Goal: Use online tool/utility: Utilize a website feature to perform a specific function

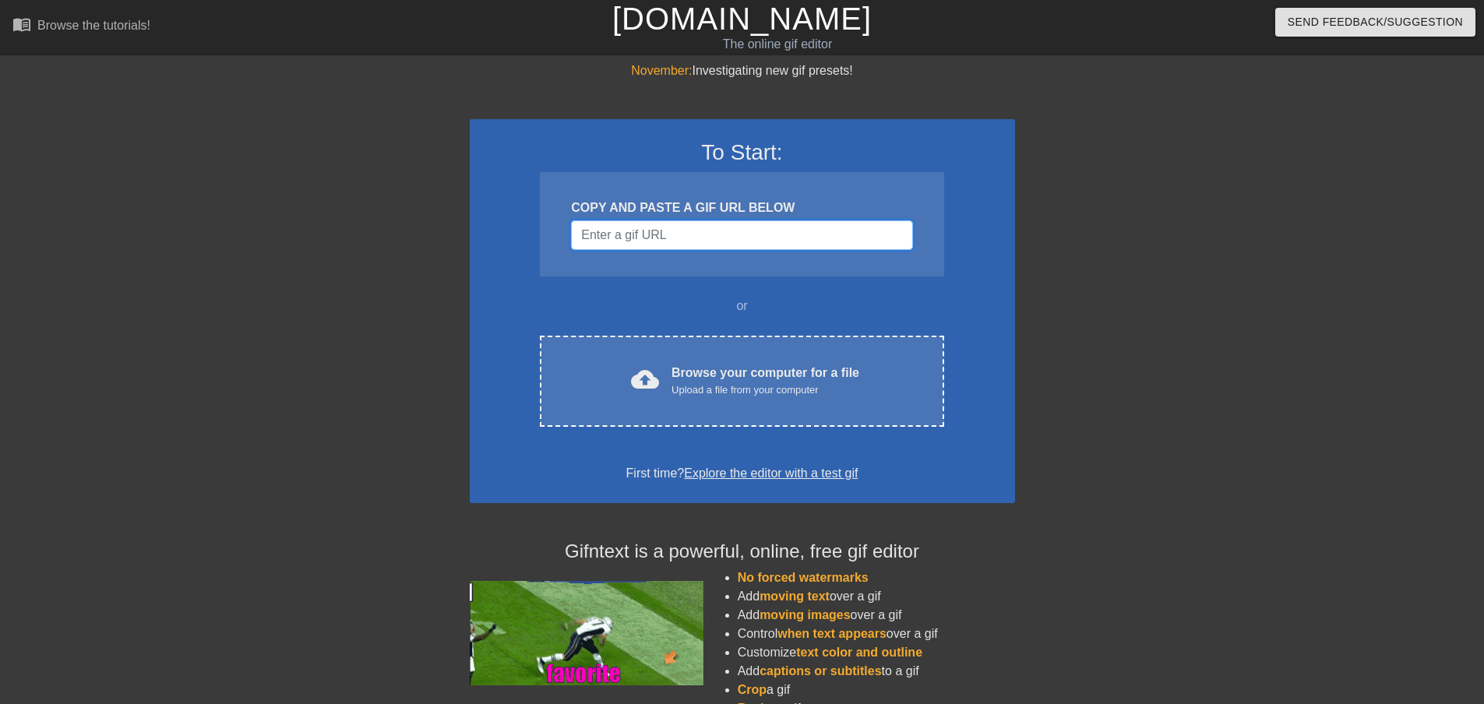
click at [638, 227] on input "Username" at bounding box center [741, 235] width 341 height 30
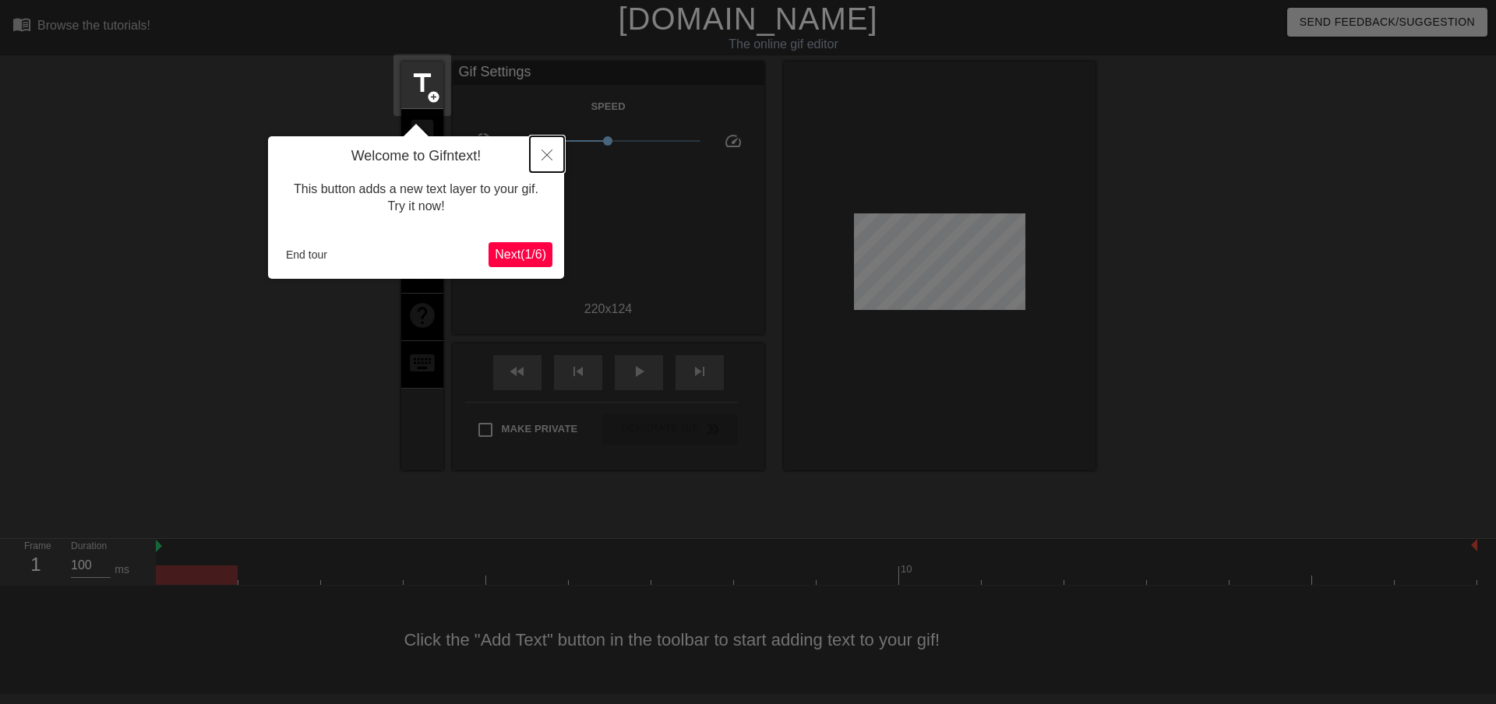
click at [545, 154] on icon "Close" at bounding box center [546, 155] width 11 height 11
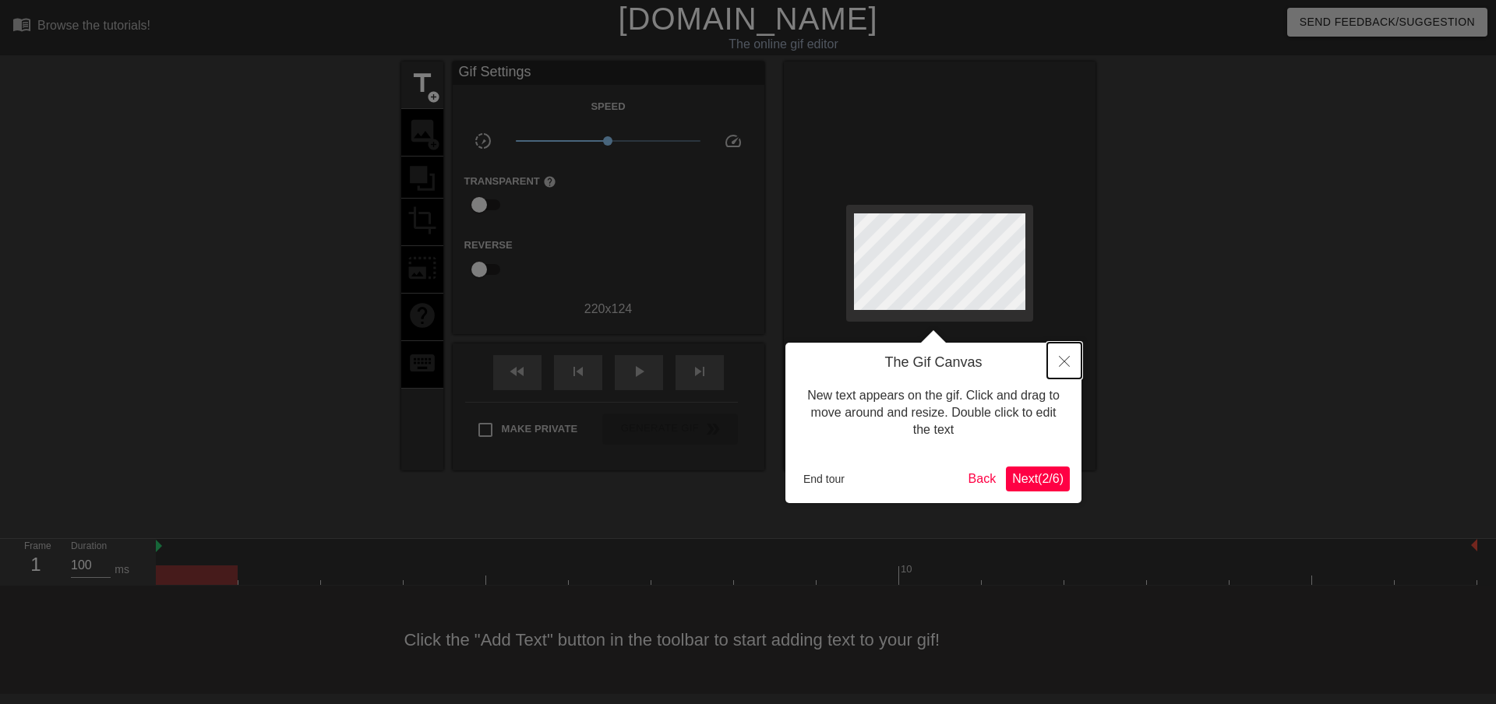
click at [1069, 362] on icon "Close" at bounding box center [1064, 361] width 11 height 11
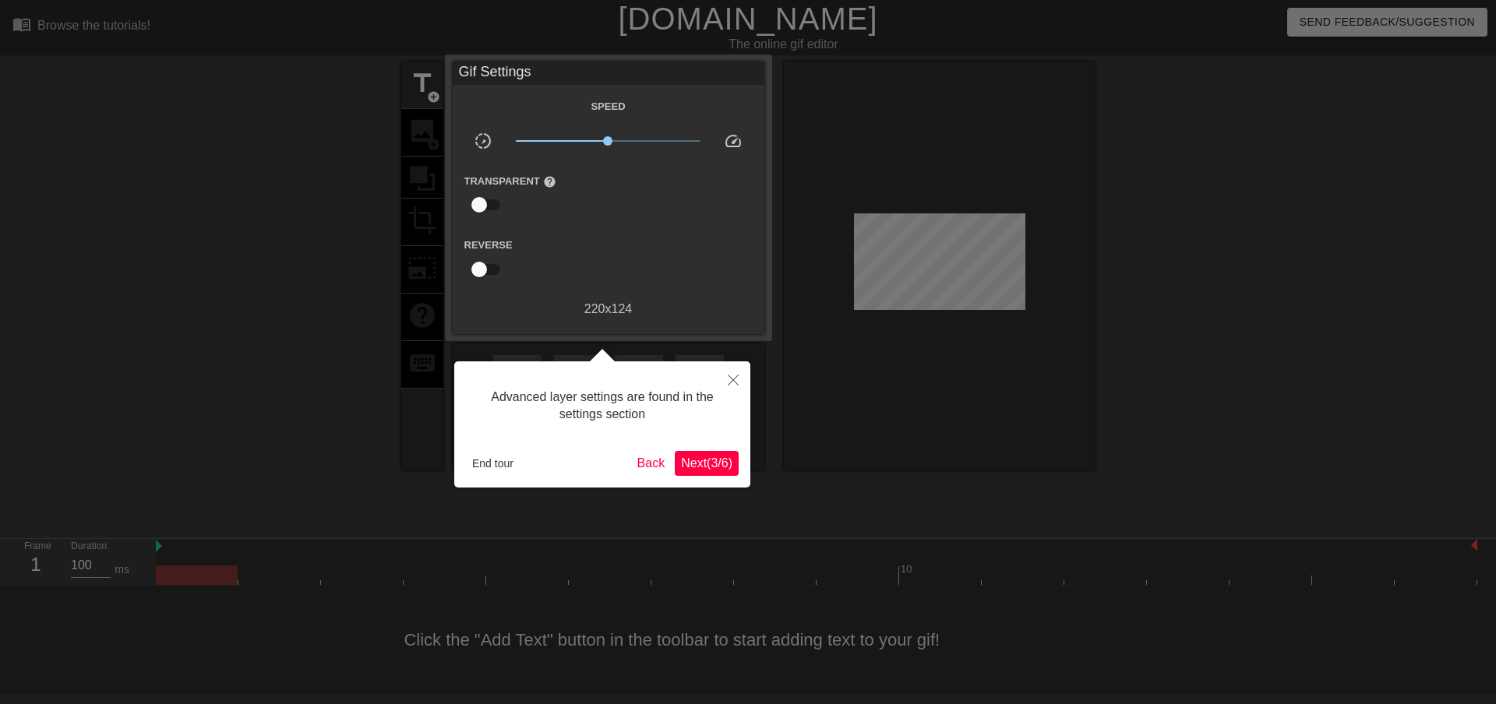
click at [699, 466] on span "Next ( 3 / 6 )" at bounding box center [706, 462] width 51 height 13
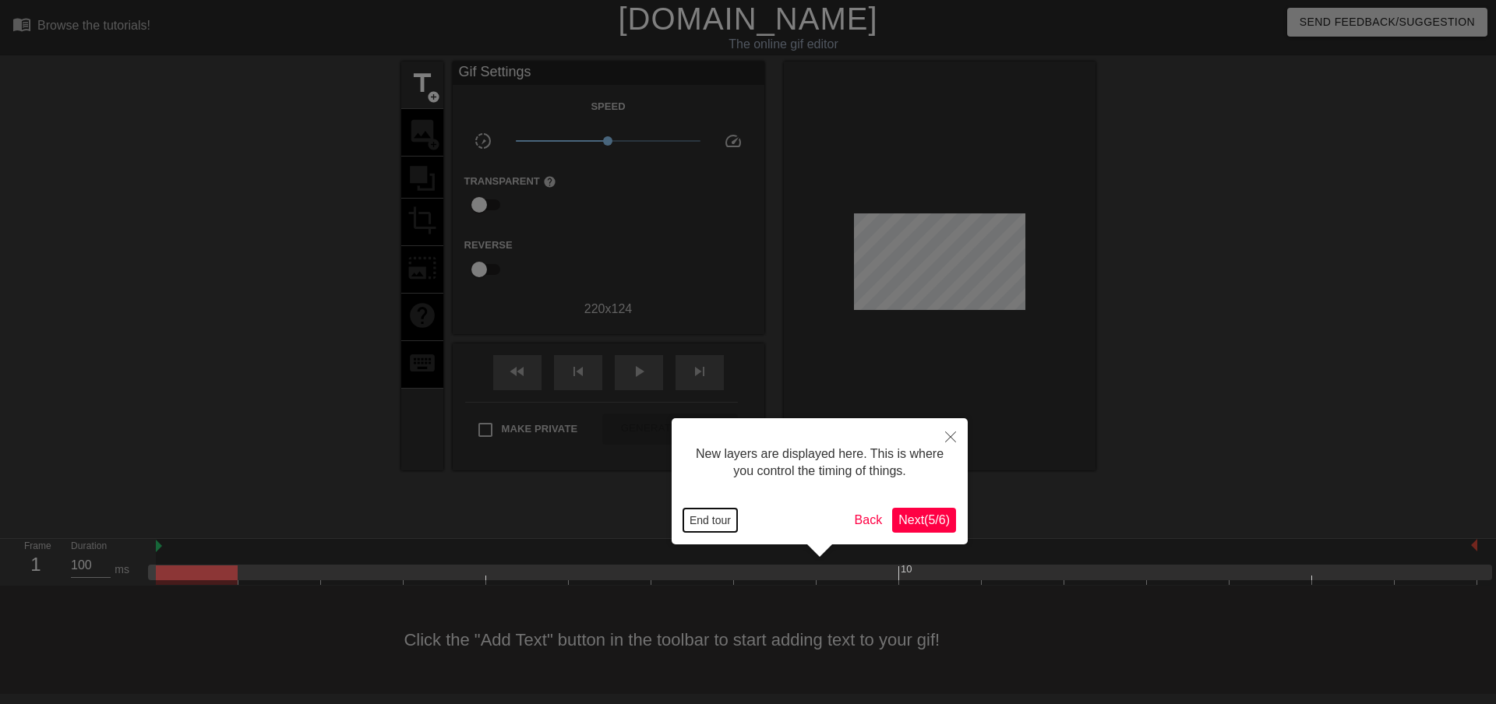
click at [711, 516] on button "End tour" at bounding box center [710, 520] width 54 height 23
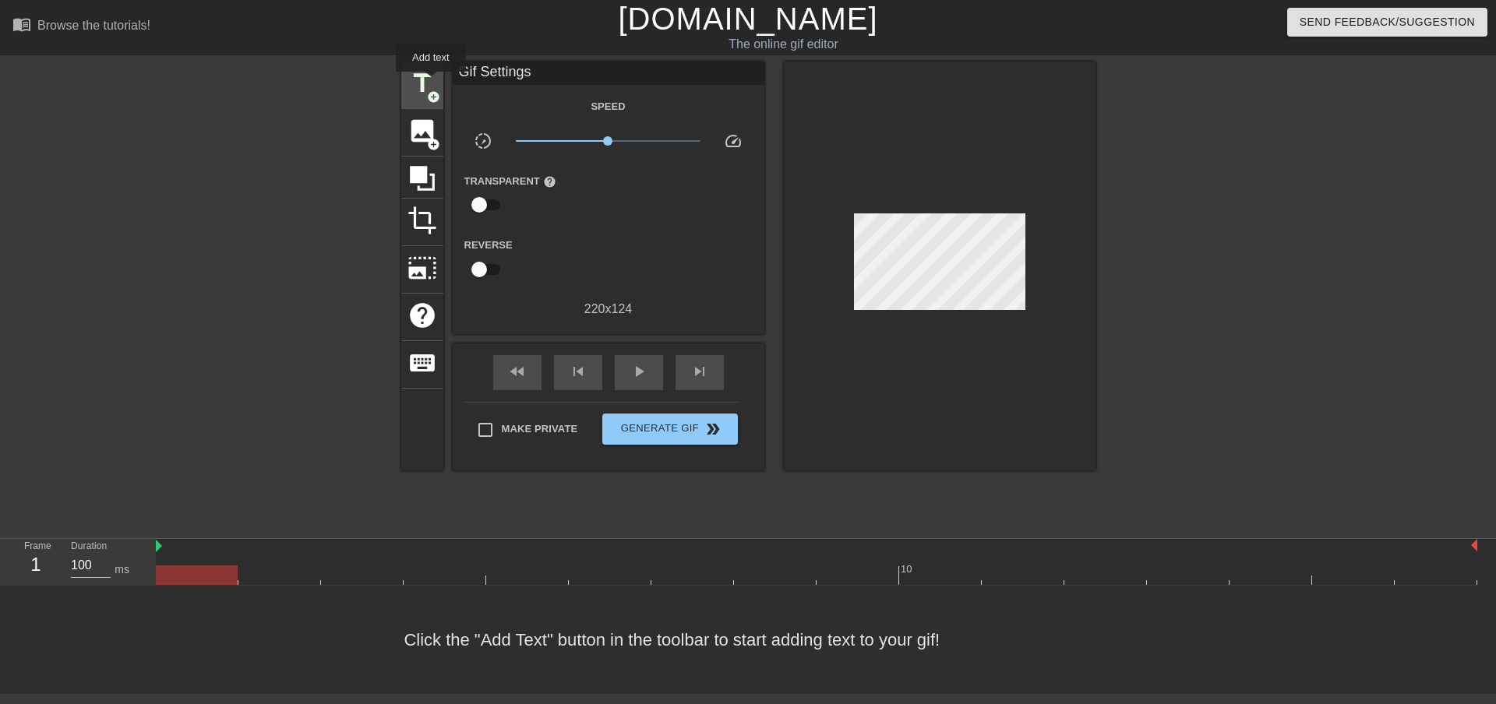
click at [431, 83] on span "title" at bounding box center [422, 84] width 30 height 30
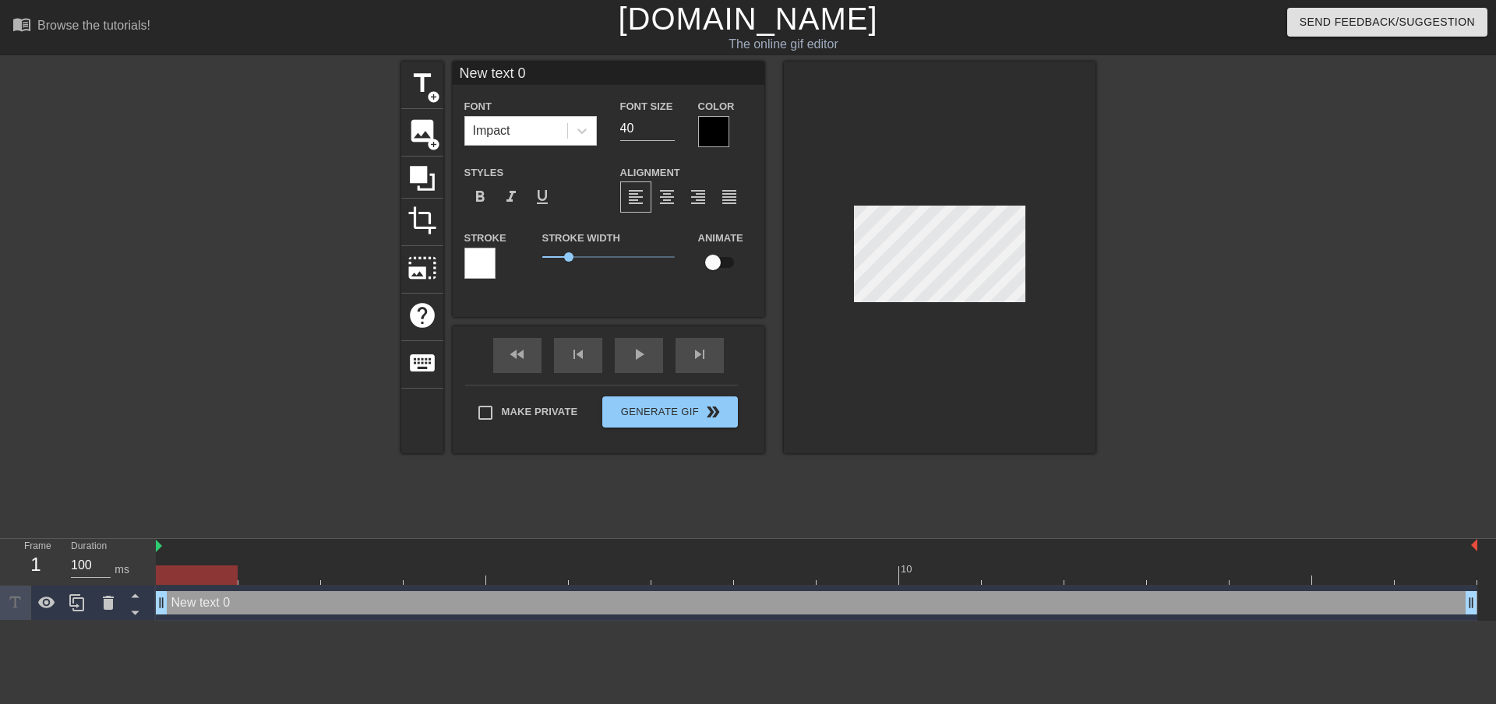
scroll to position [2, 4]
type input "R"
type textarea "R"
type input "Re"
type textarea "Re"
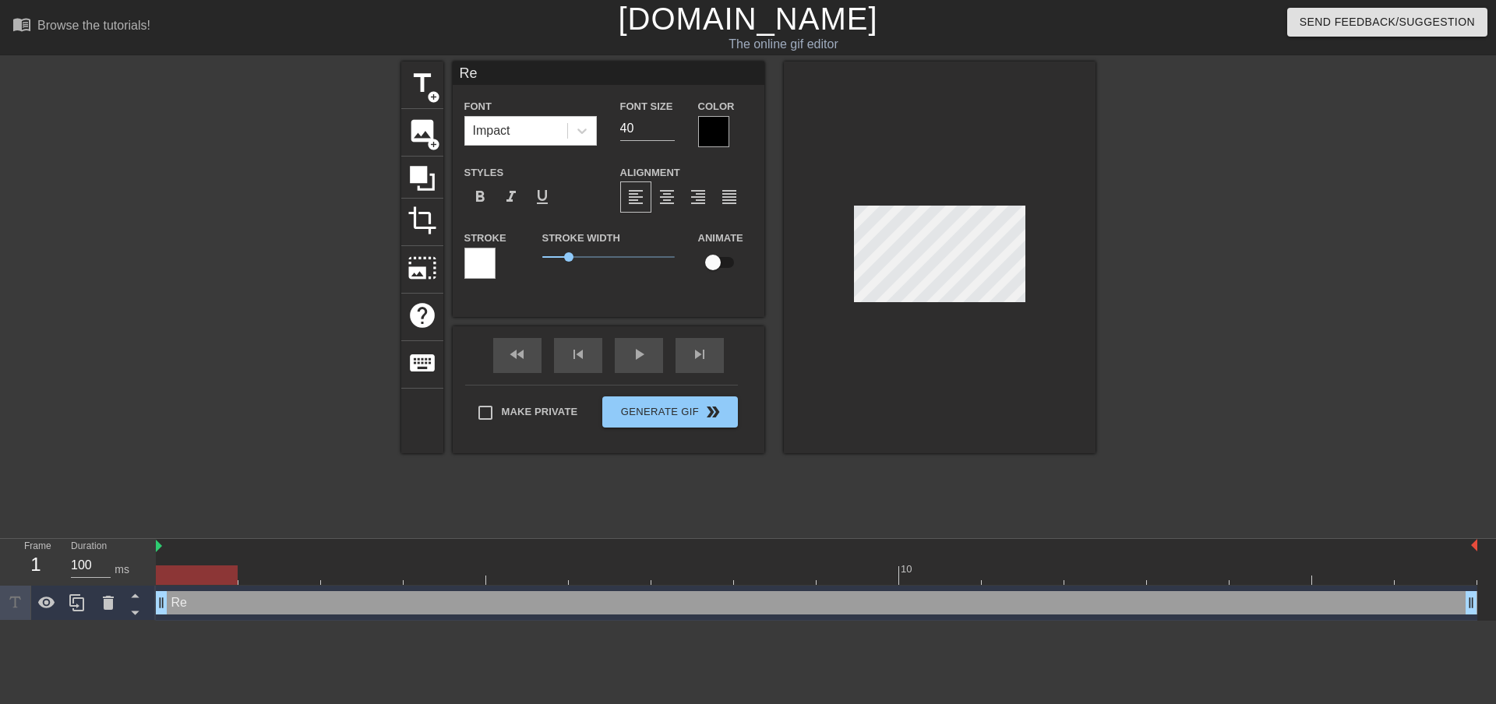
type input "Rea"
type textarea "Rea"
type input "Reag"
type textarea "Reag"
type input "Reagr"
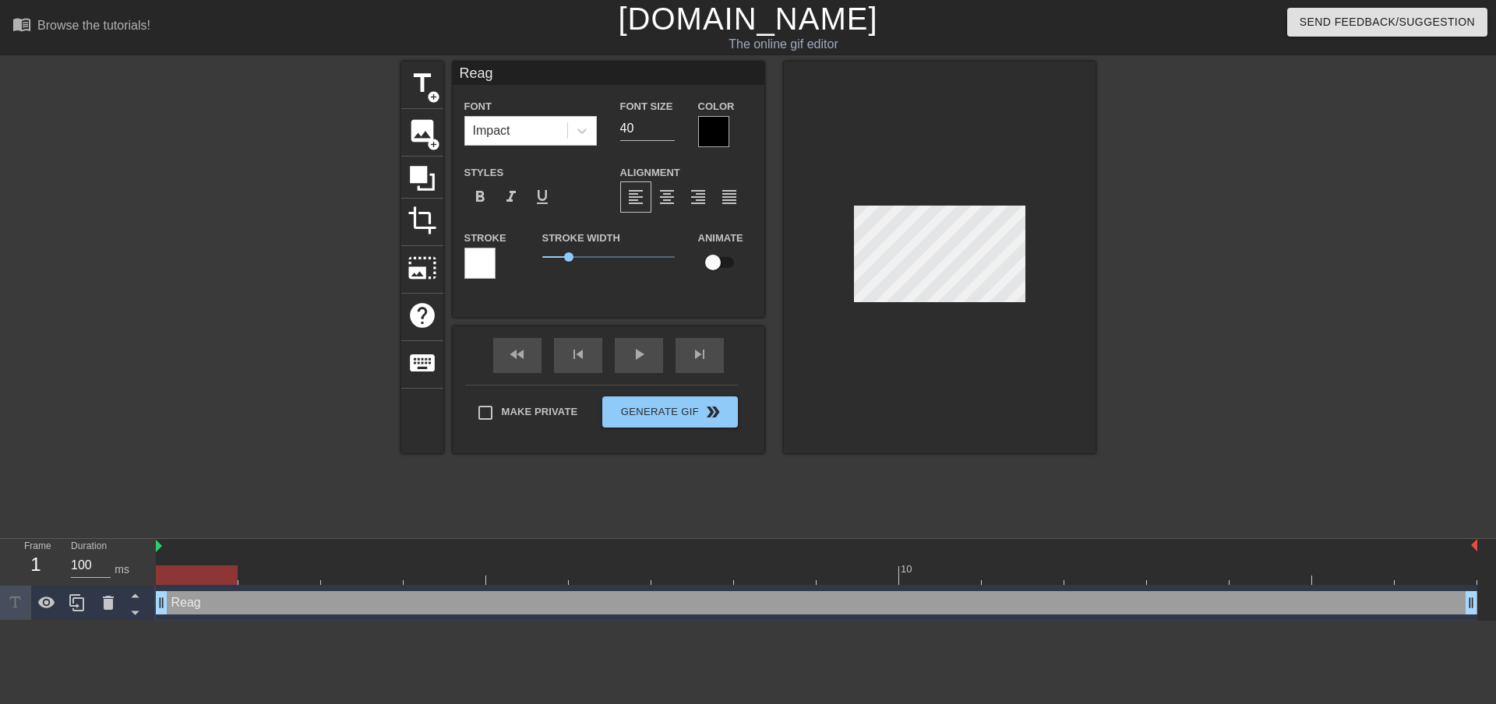
type textarea "Reagr"
type input "Reagre"
type textarea "Reagre"
type input "Reagr"
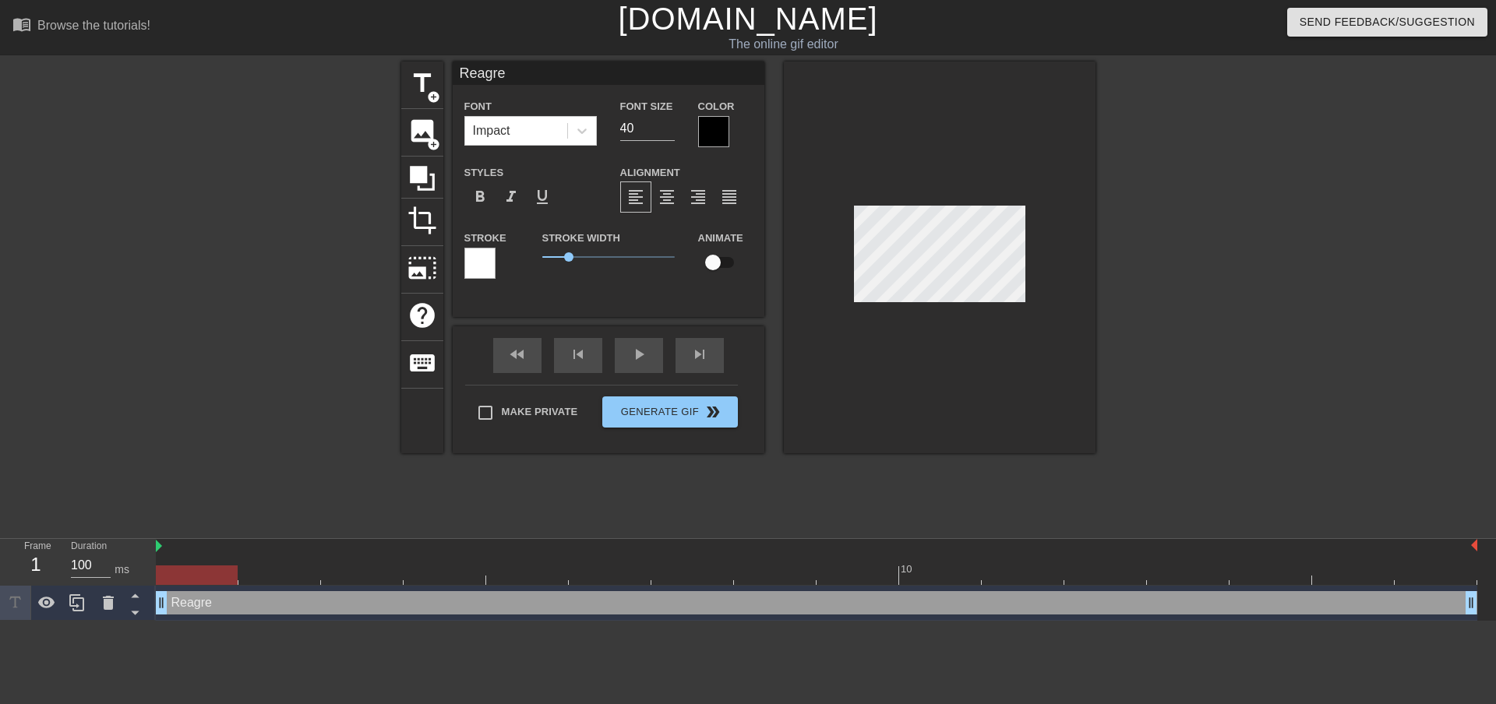
type textarea "Reagr"
type input "Reag"
type textarea "Reag"
type input "Rea"
type textarea "Rea"
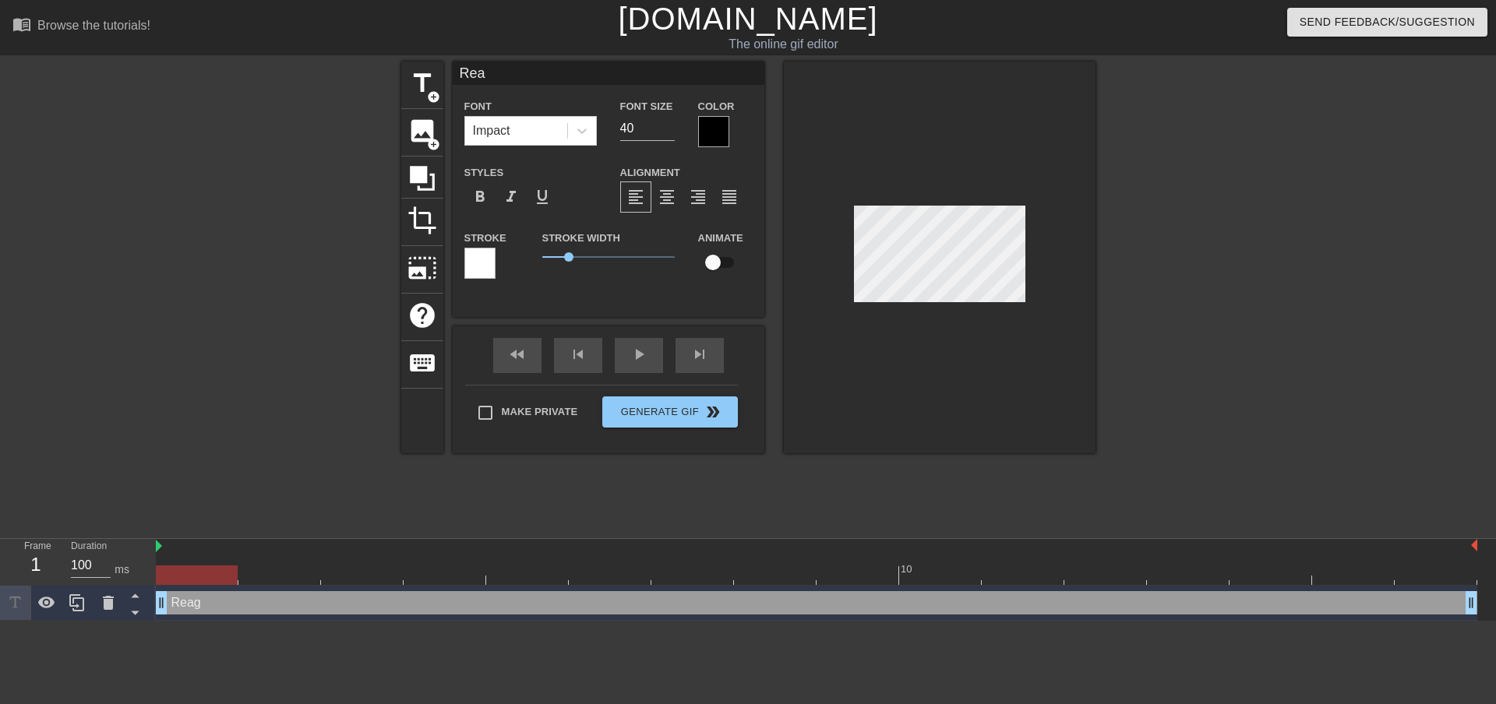
scroll to position [2, 2]
type input "Re"
type textarea "Re"
type input "Rer"
type textarea "Rer"
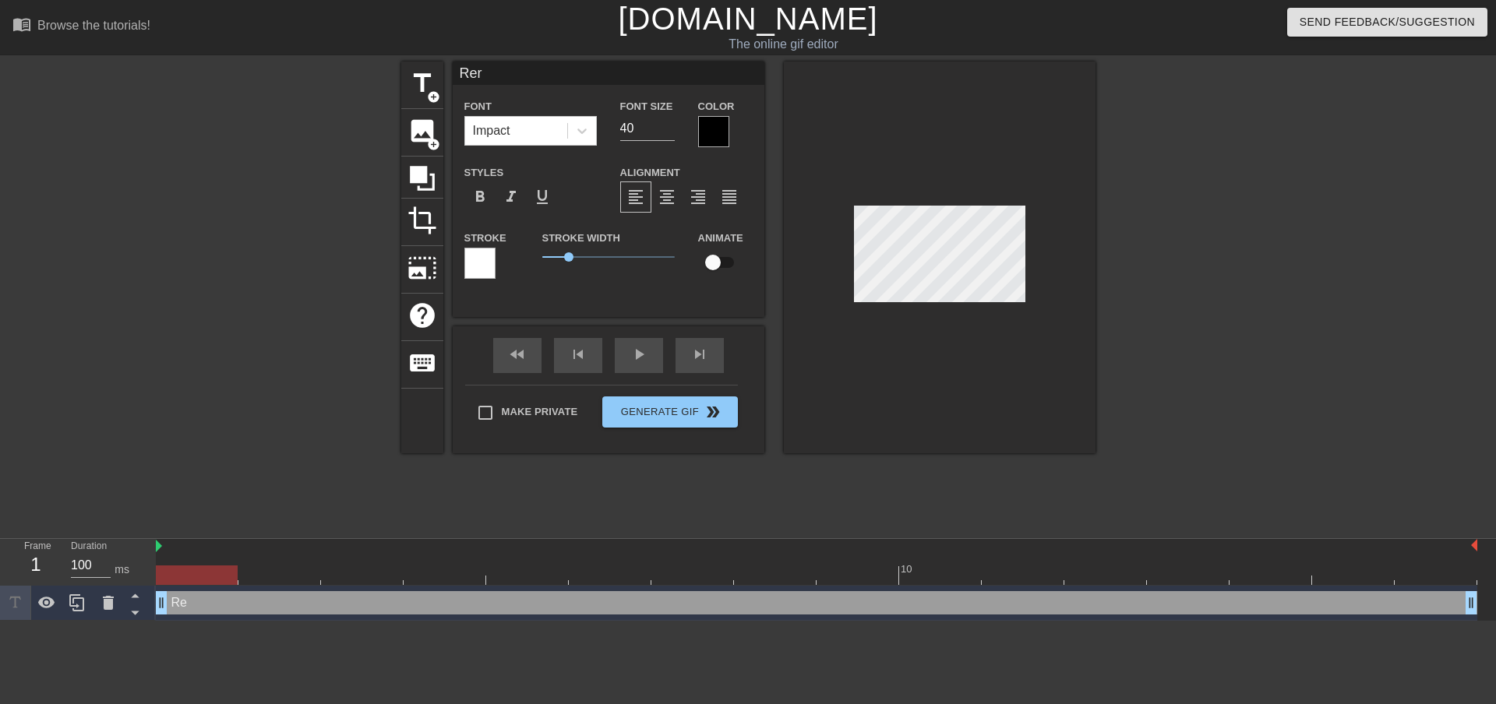
type input "Rera"
type textarea "Rera"
type input "Rerad"
type textarea "Rerad"
type input "Rerade"
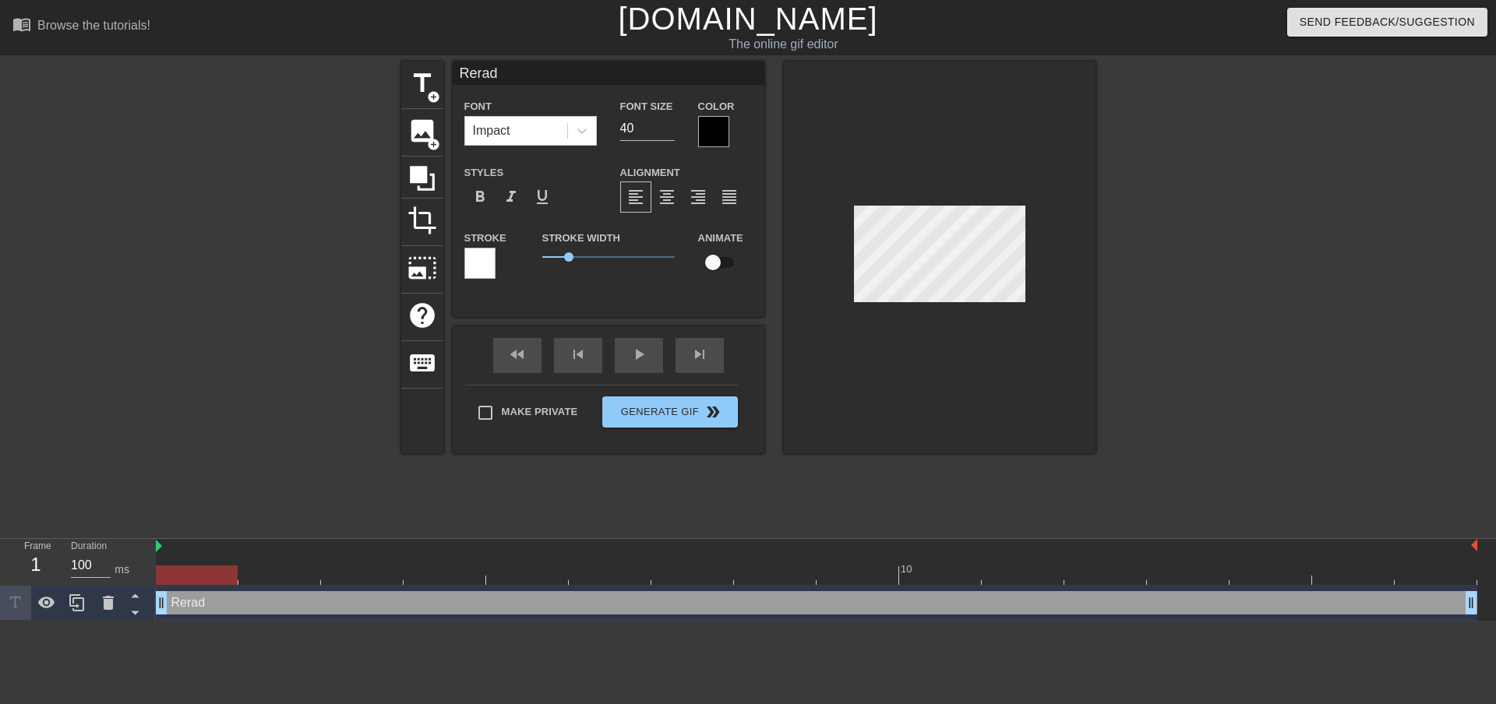
type textarea "Rerade"
type input "Rerad"
type textarea "Rerad"
type input "Rera"
type textarea "Rera"
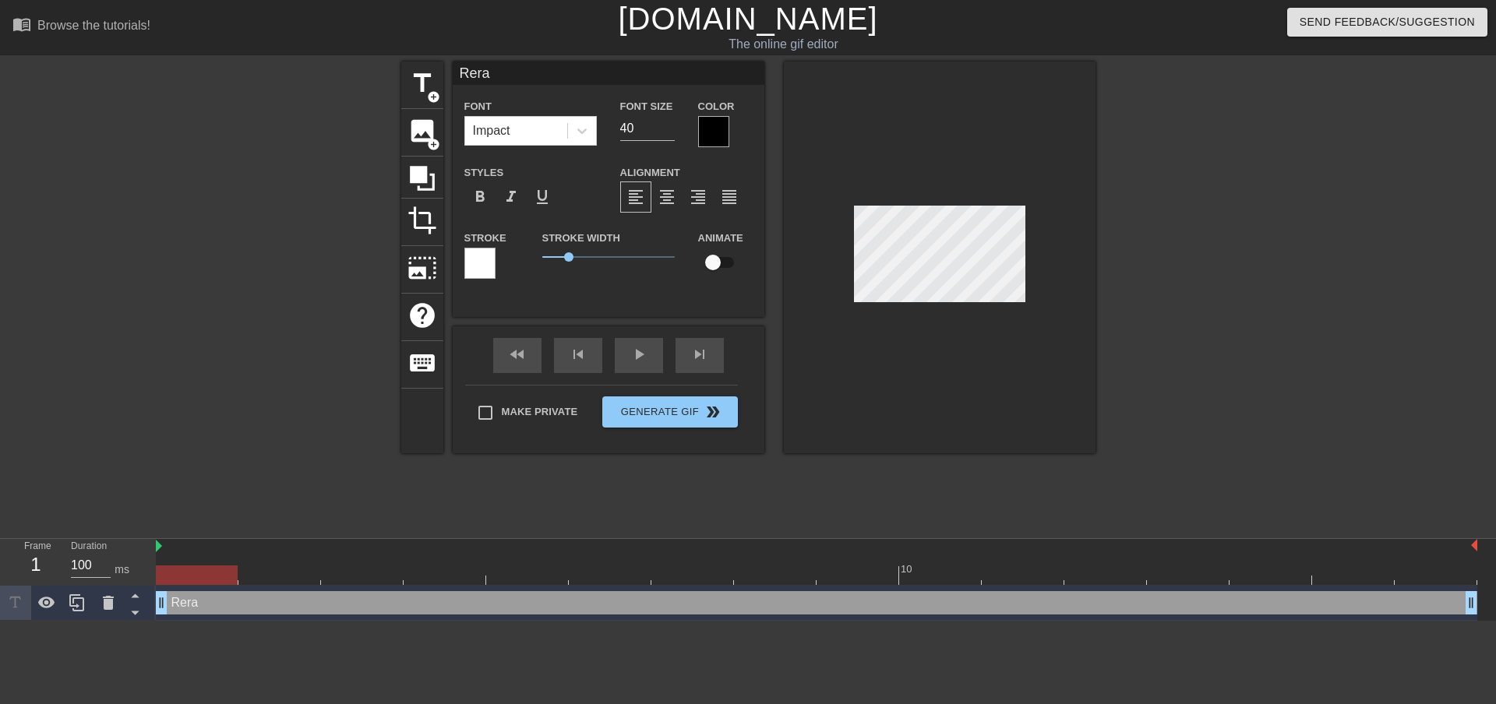
type input "Rer"
type textarea "Rer"
type input "Re"
type textarea "Re"
type input "Reg"
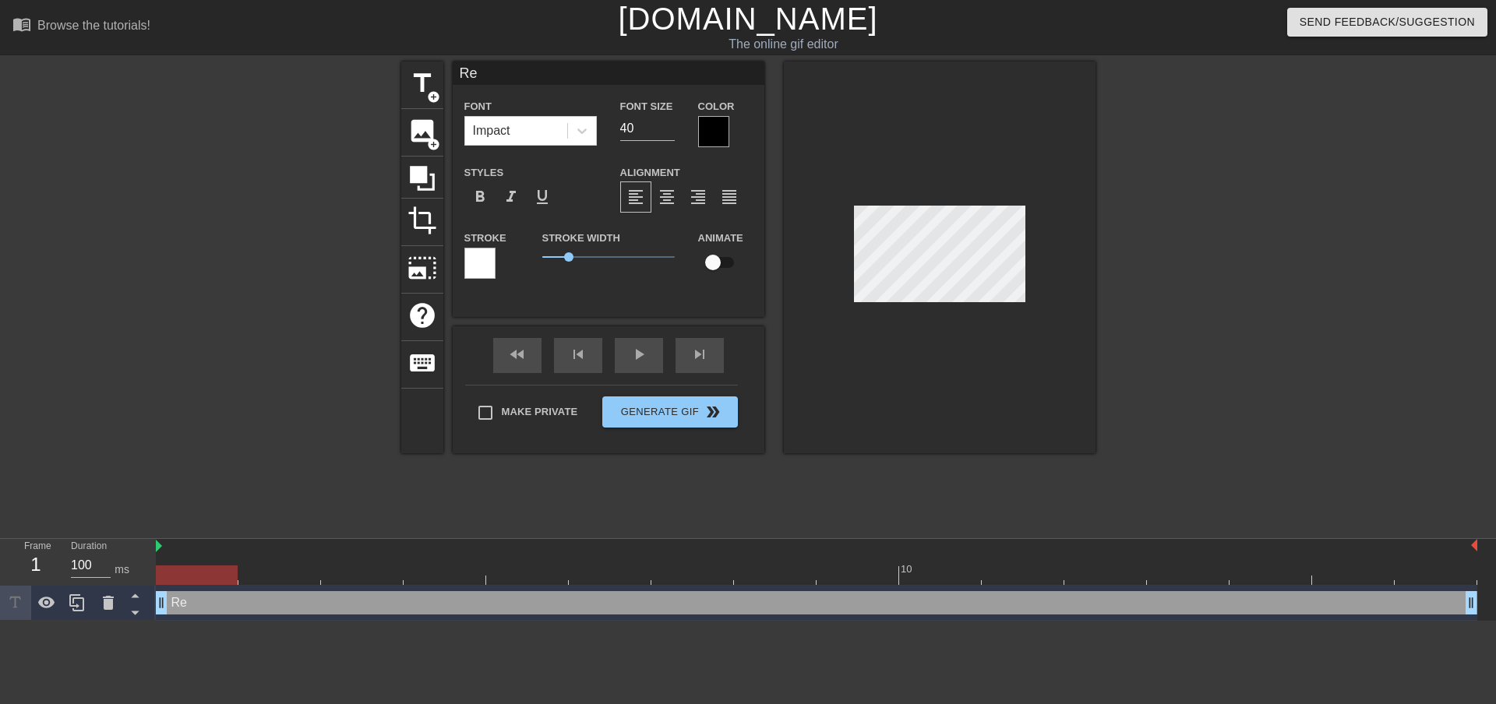
type textarea "Reg"
type input "Rega"
type textarea "Rega"
type input "Regar"
type textarea "Regar"
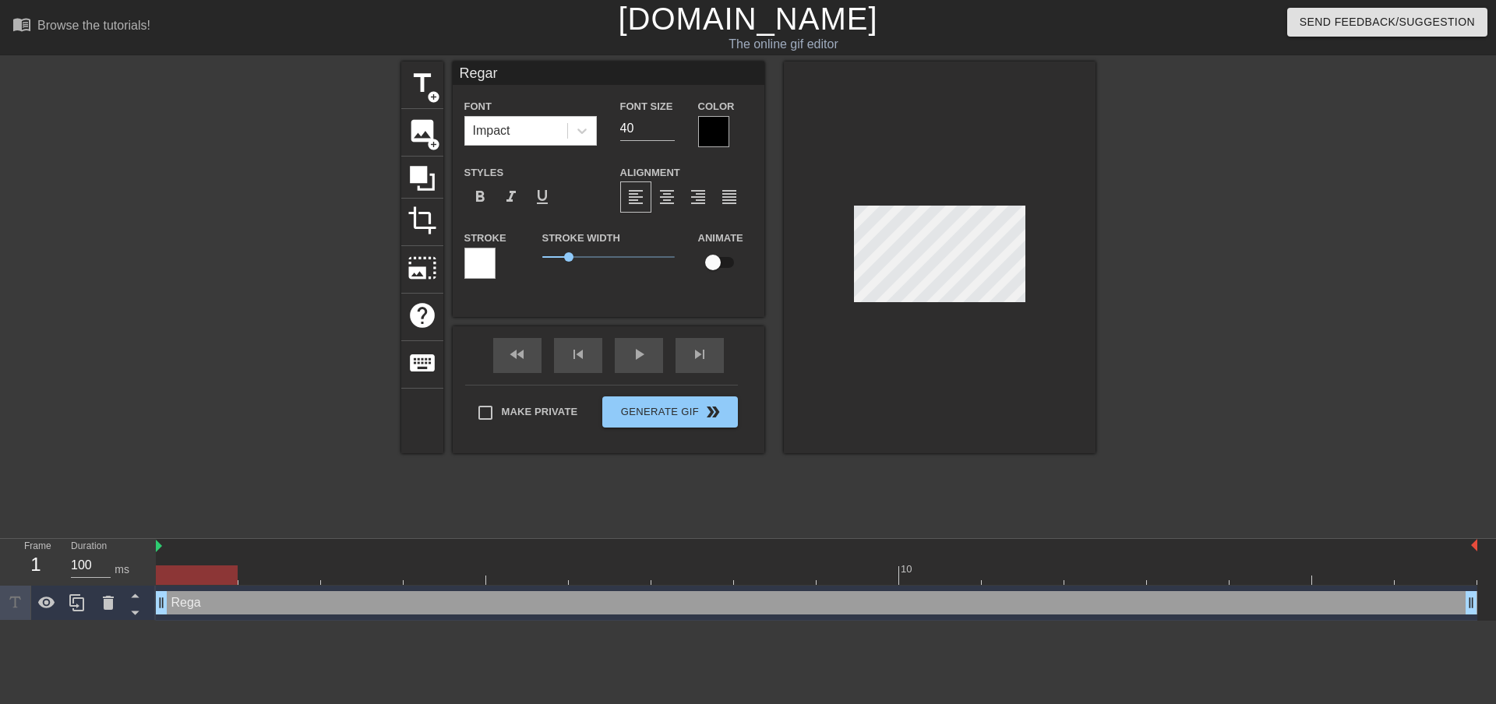
type input "Regard"
type textarea "Regard"
type input "Regarde"
type textarea "Regarde"
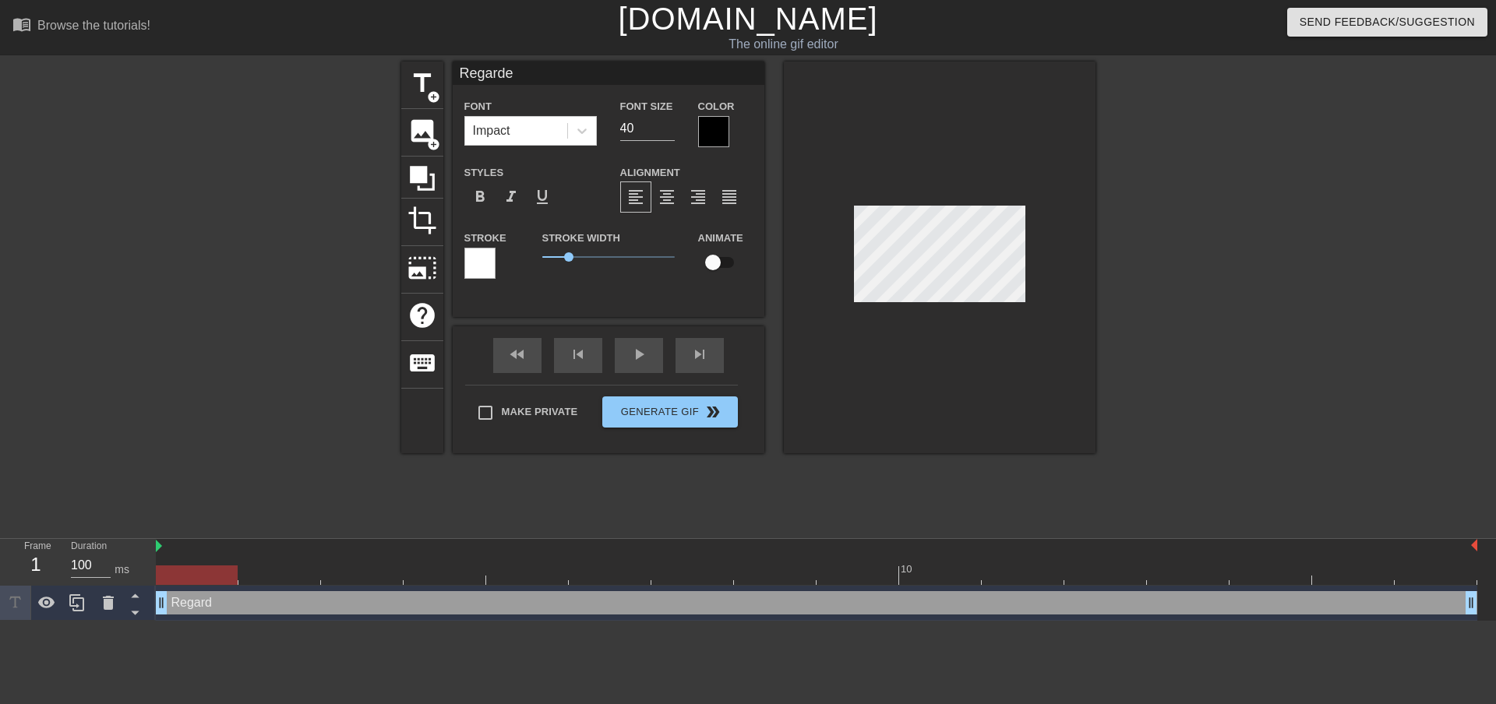
type input "Regarde"
type textarea "Regarde"
type input "Regarde l"
type textarea "Regarde l"
type input "Regarde là"
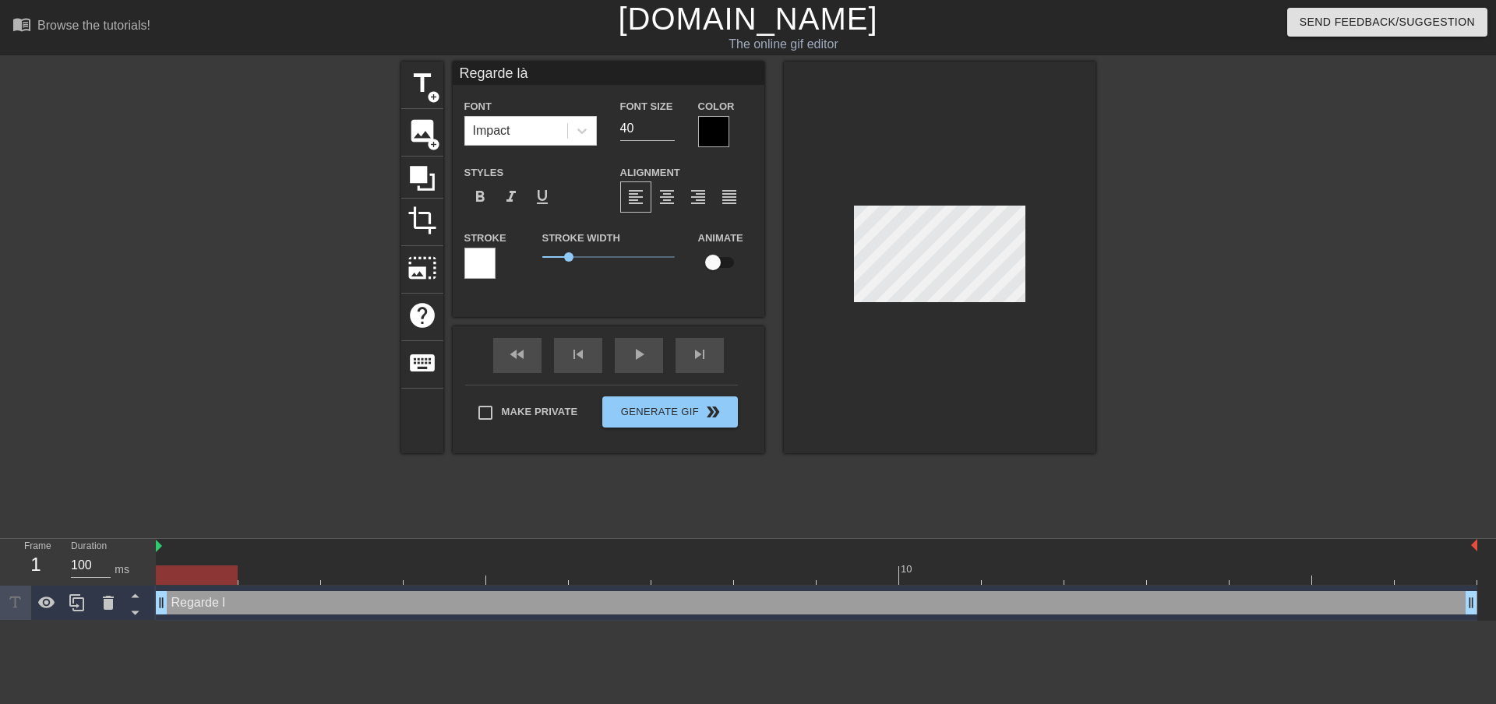
type textarea "Regarde là"
type input "Regarde làa"
type textarea "Regarde làa"
type input "Regarde làa"
type textarea "Regarde làa"
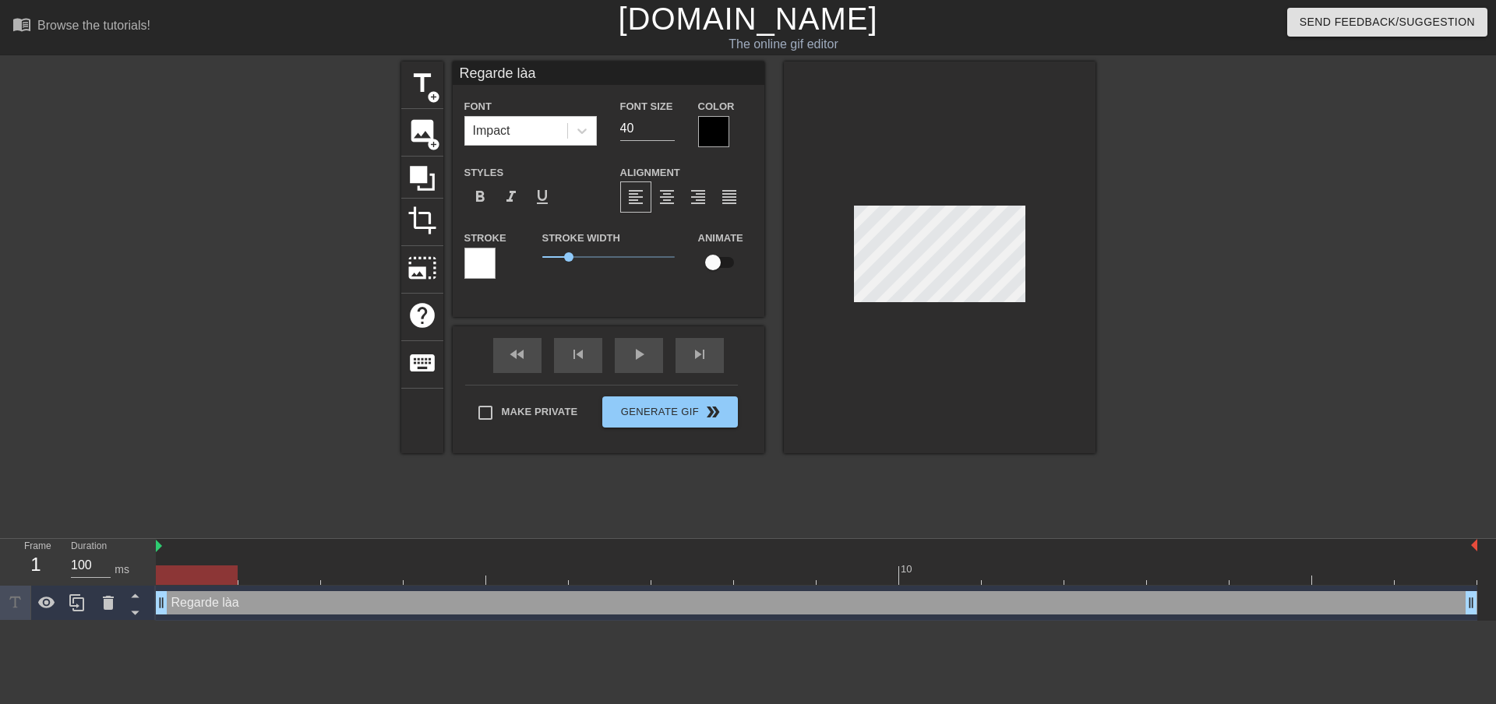
type input "Regarde làa b"
type textarea "Regarde làa b"
type input "Regarde làa ba"
type textarea "Regarde làa ba"
type input "Regarde làa bas"
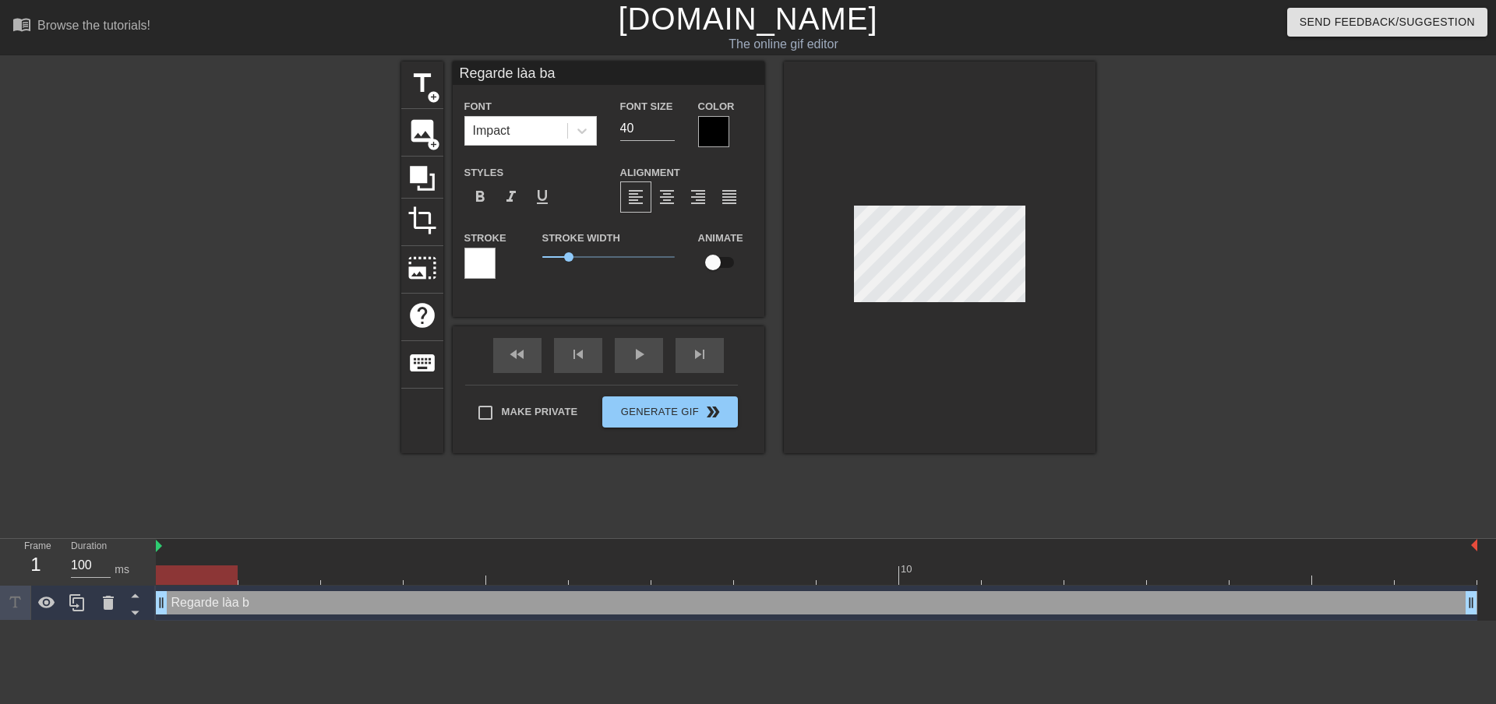
type textarea "Regarde làa bas"
type input "Regarde làa bas"
type textarea "Regarde làa bas"
type input "Regarde làa bas"
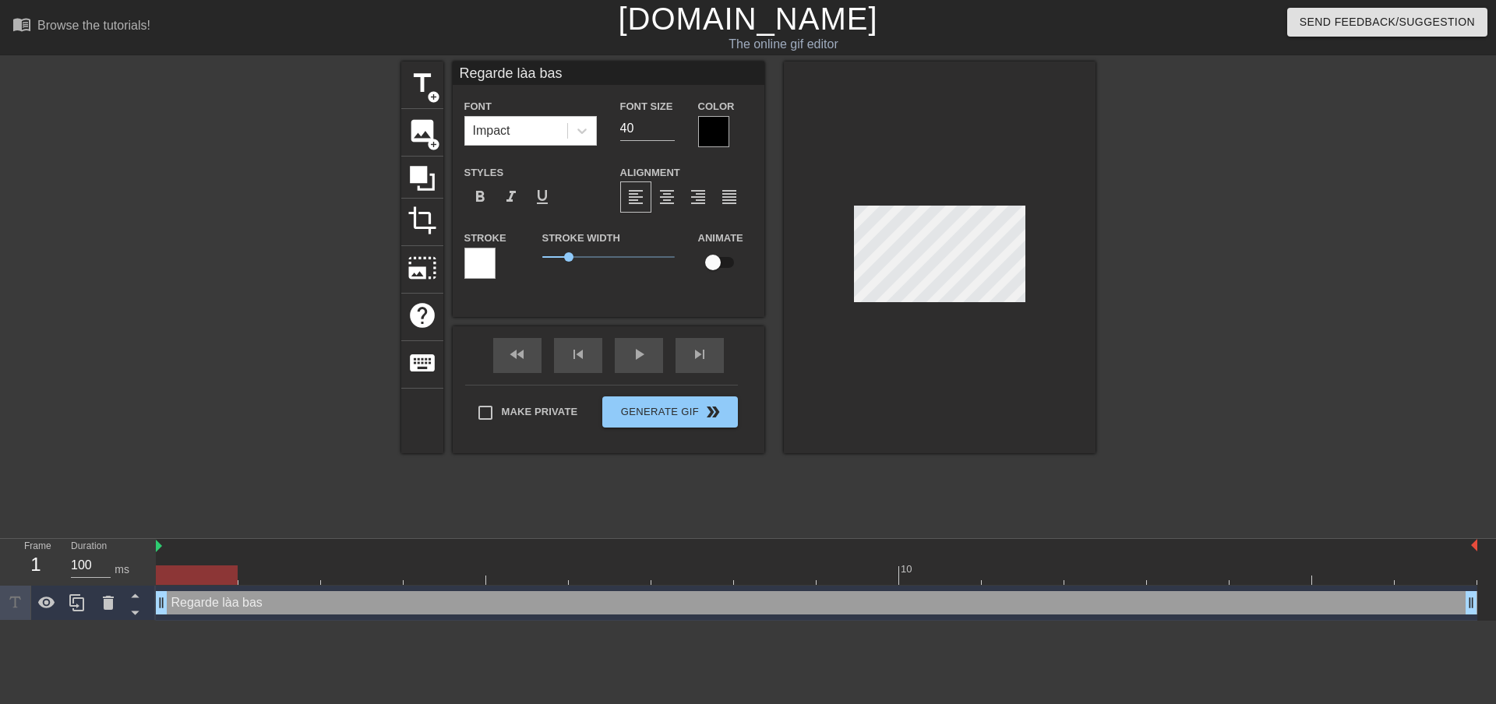
type textarea "Regarde làa bas"
type input "Regarde làa ba"
type textarea "Regarde làa ba"
type input "Regarde làa b"
type textarea "Regarde làa b"
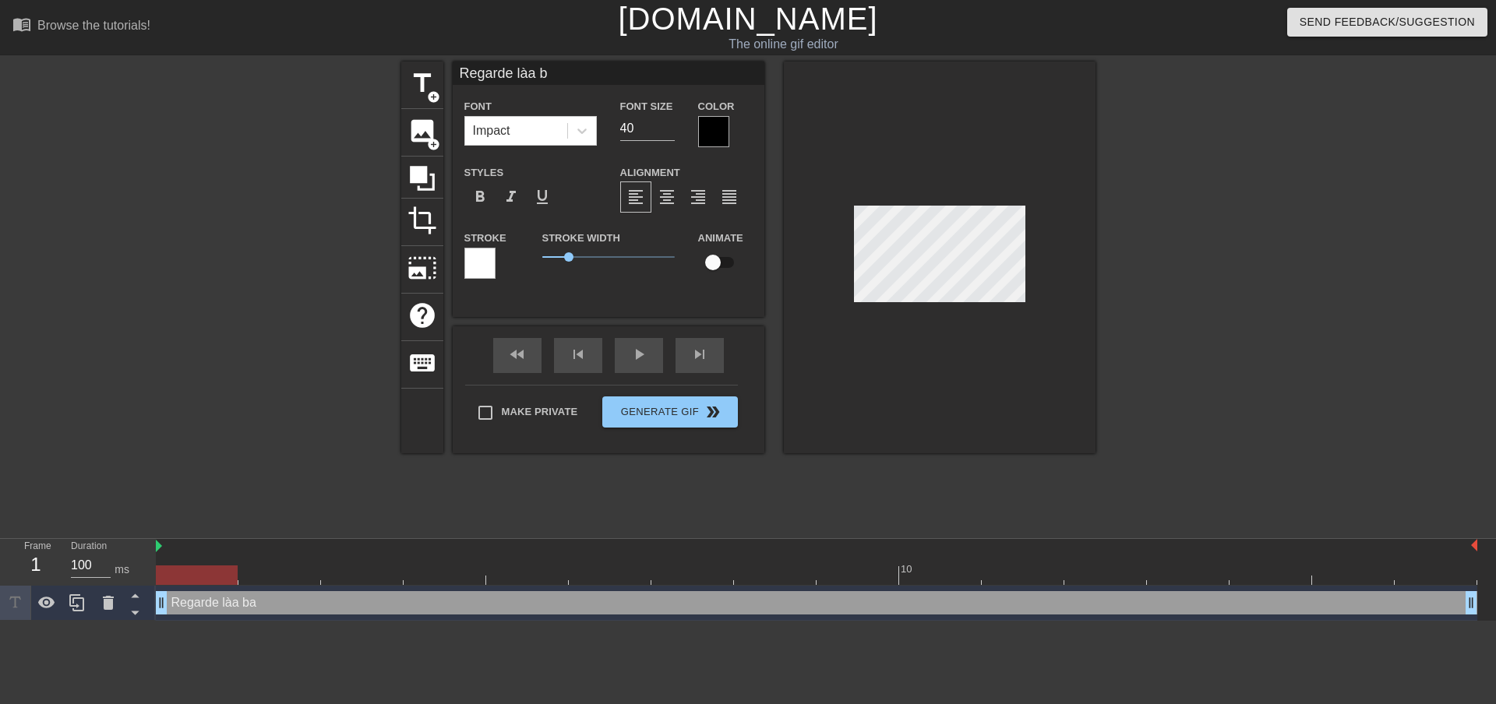
type input "Regarde làa"
type textarea "Regarde làa"
type input "Regarde làa"
type textarea "Regarde làa"
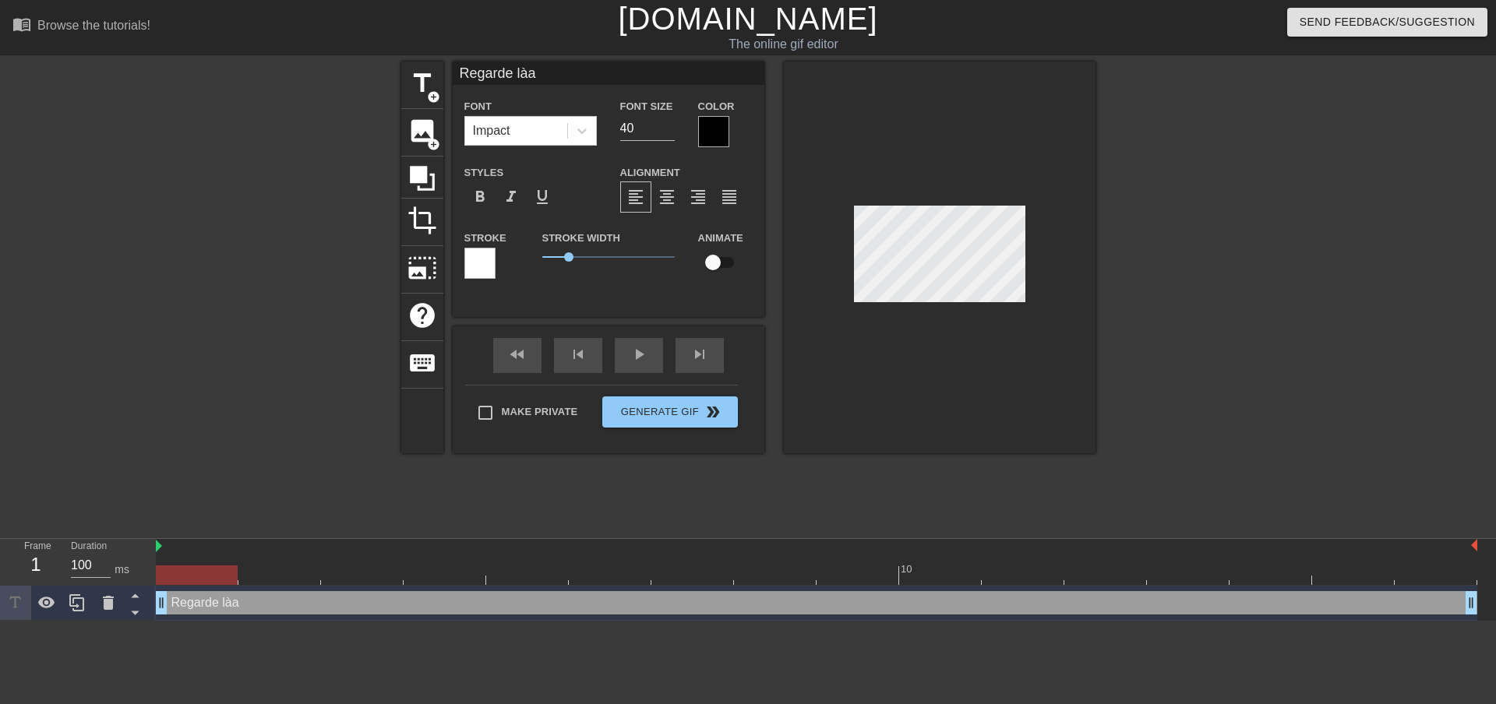
type input "Regarde là"
type textarea "Regarde là"
type input "Regarde là"
type textarea "Regarde là"
type input "Regarde là b"
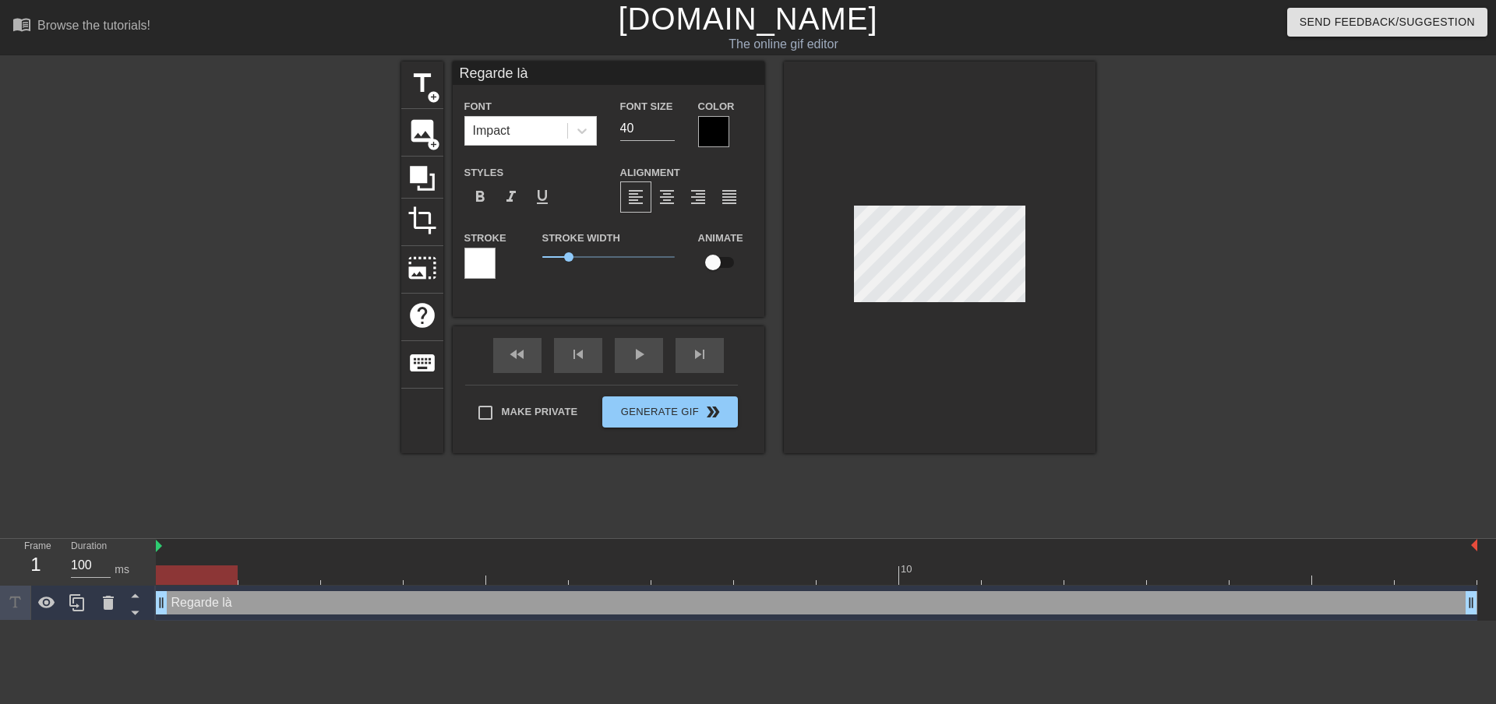
type textarea "Regarde là b"
type input "Regarde là ba"
type textarea "Regarde là ba"
type input "Regarde là bas"
type textarea "Regarde là bas"
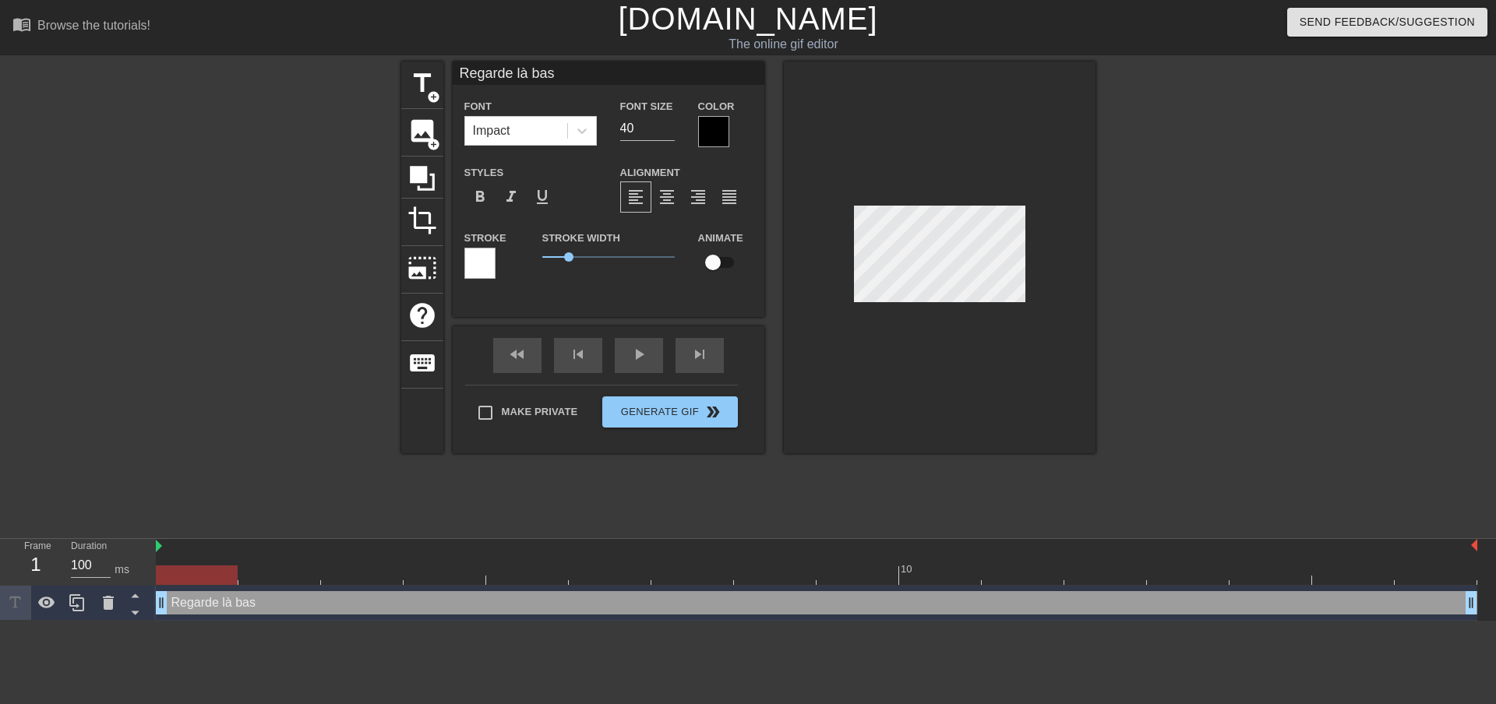
type input "Regarde là bas"
type textarea "Regarde là bas"
type input "Regarde là bas"
type textarea "Regarde là bas"
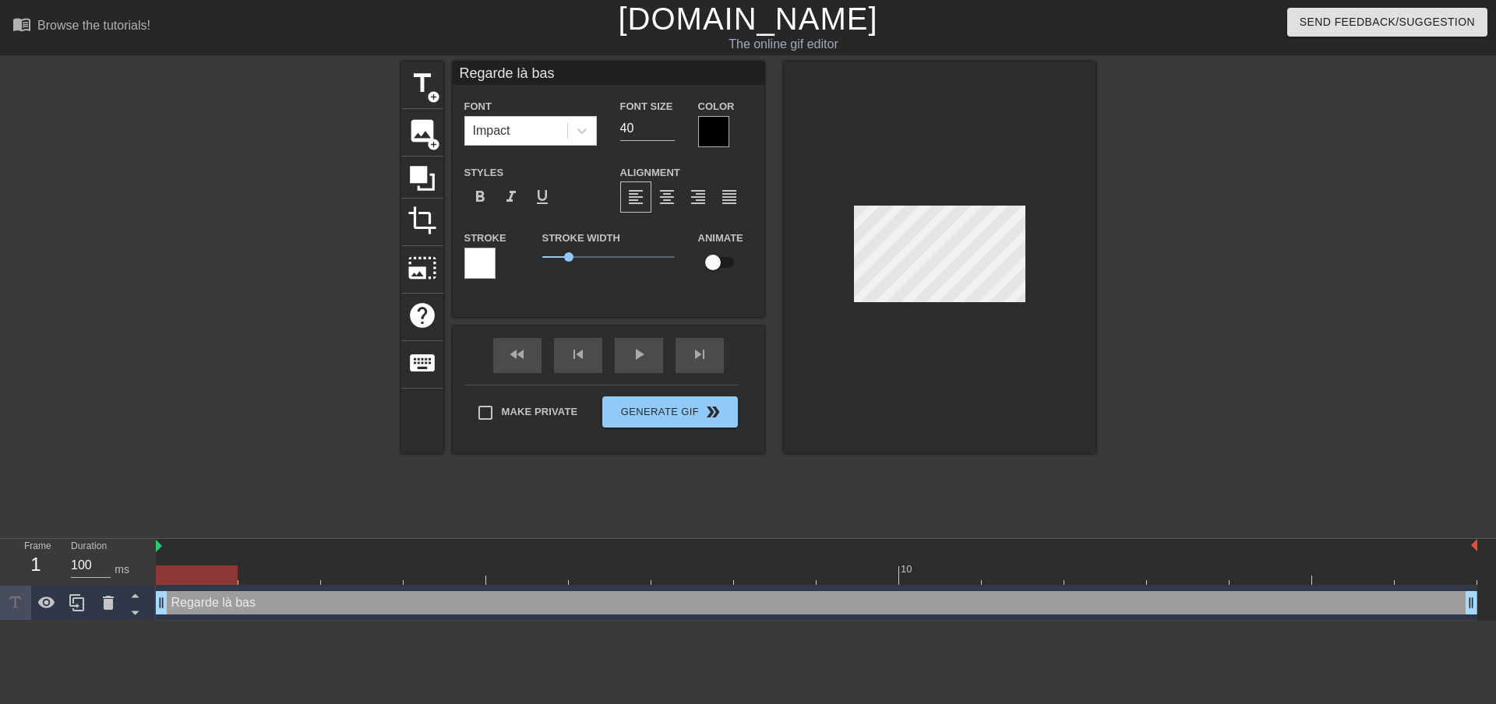
type input "Regarde là bas c"
type textarea "Regarde là bas c"
type input "Regarde là bas c'"
type textarea "Regarde là bas c'"
type input "Regarde là bas c'e"
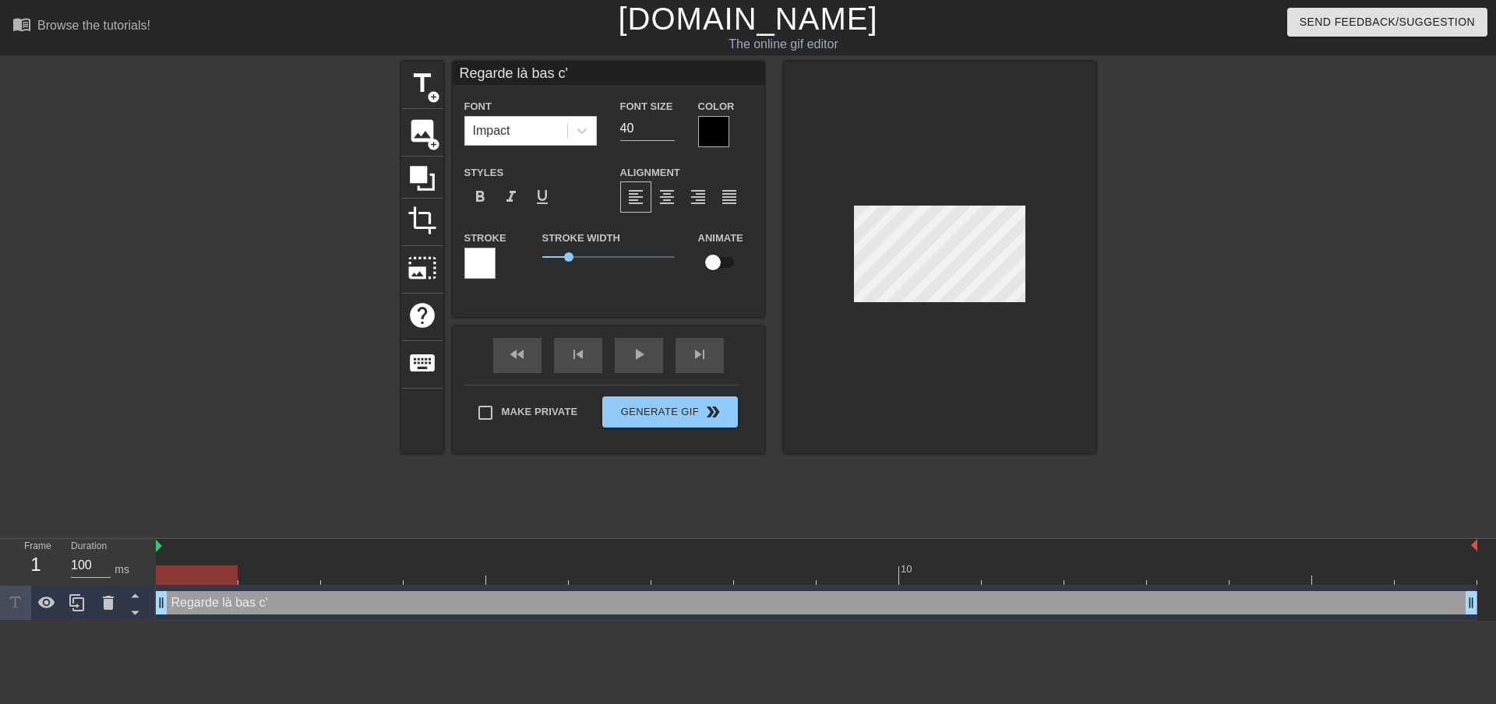
type textarea "Regarde là bas c'e"
type input "Regarde là bas c'et"
type textarea "Regarde là bas c'et"
type input "Regarde là bas c'ets"
type textarea "Regarde là bas c'ets"
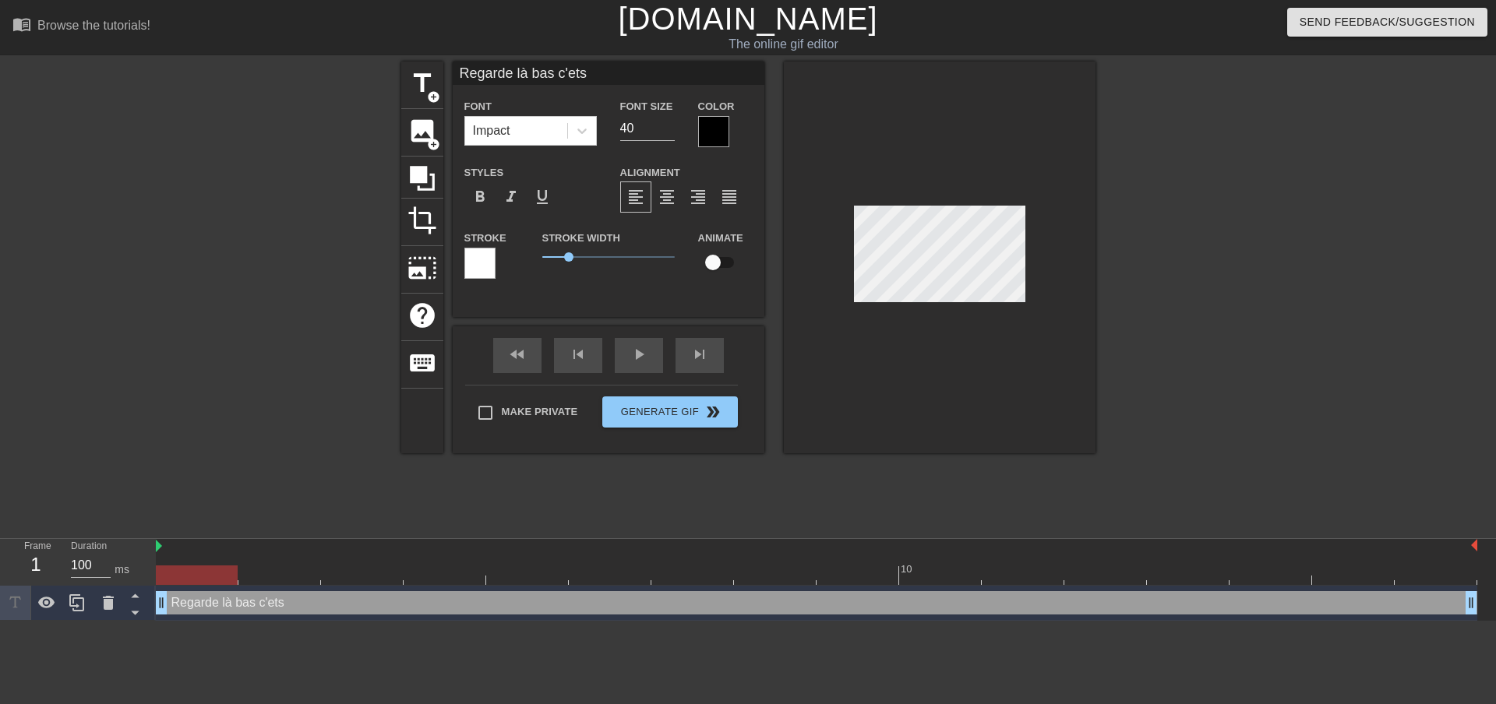
type input "Regarde là bas c'ets"
type textarea "Regarde là bas c'ets"
type input "Regarde là bas c'ets l"
type textarea "Regarde là bas c'ets l"
type input "Regarde là bas c'ets le"
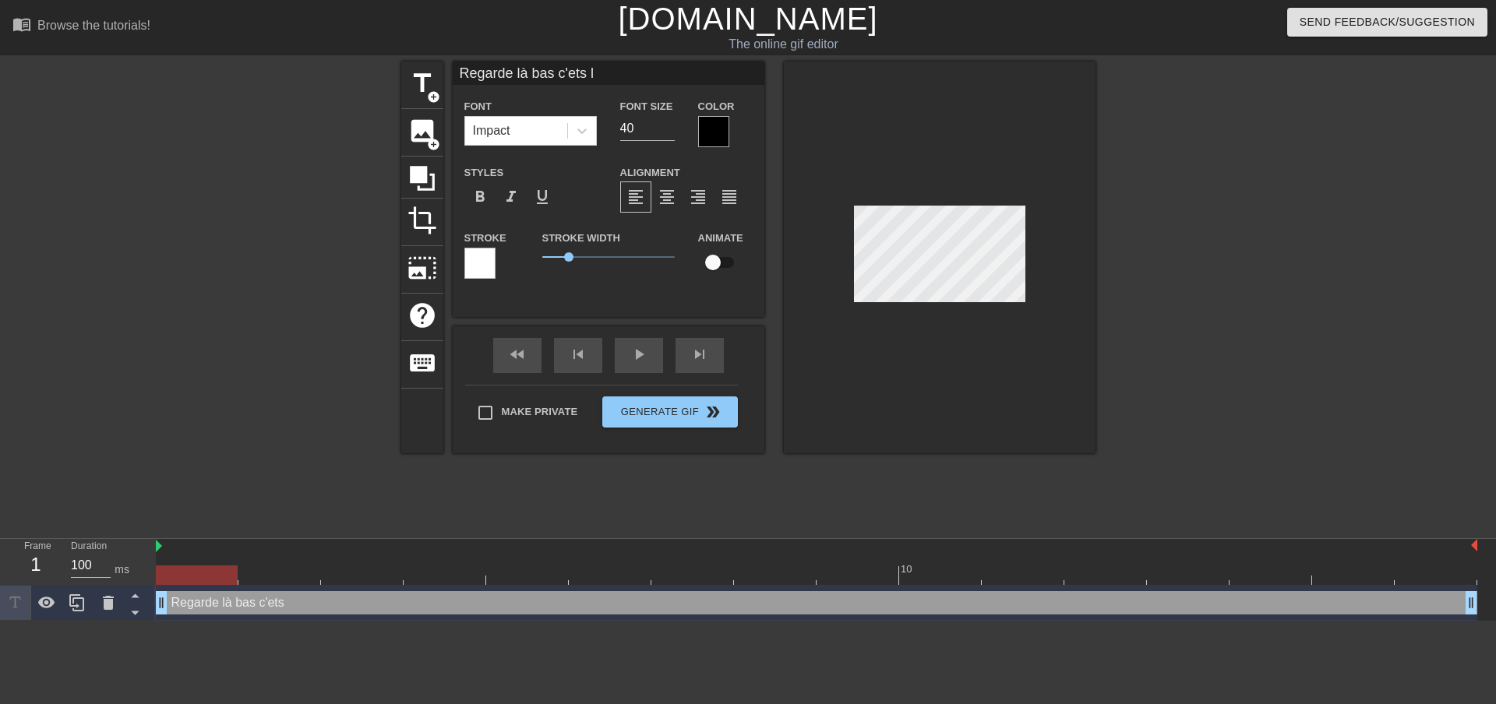
type textarea "Regarde là bas c'ets le"
type input "Regarde là bas c'ets le"
type textarea "Regarde là bas c'ets le"
type input "Regarde là bas c'ets le w"
type textarea "Regarde là bas c'ets le w"
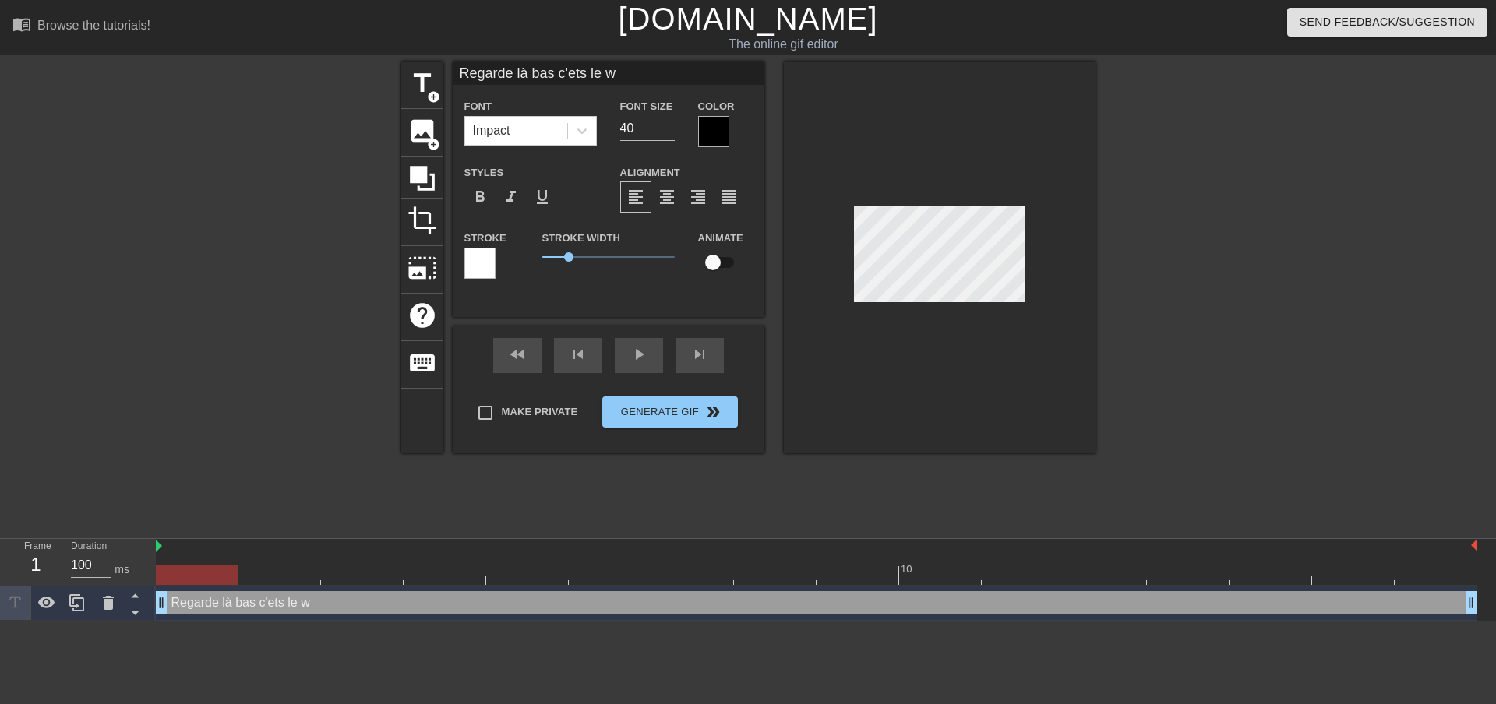
type input "Regarde là bas c'ets le we"
type textarea "Regarde là bas c'ets le we"
type input "Regarde là bas c'ets le wee"
type textarea "Regarde là bas c'ets le wee"
type input "Regarde là bas c'ets le week"
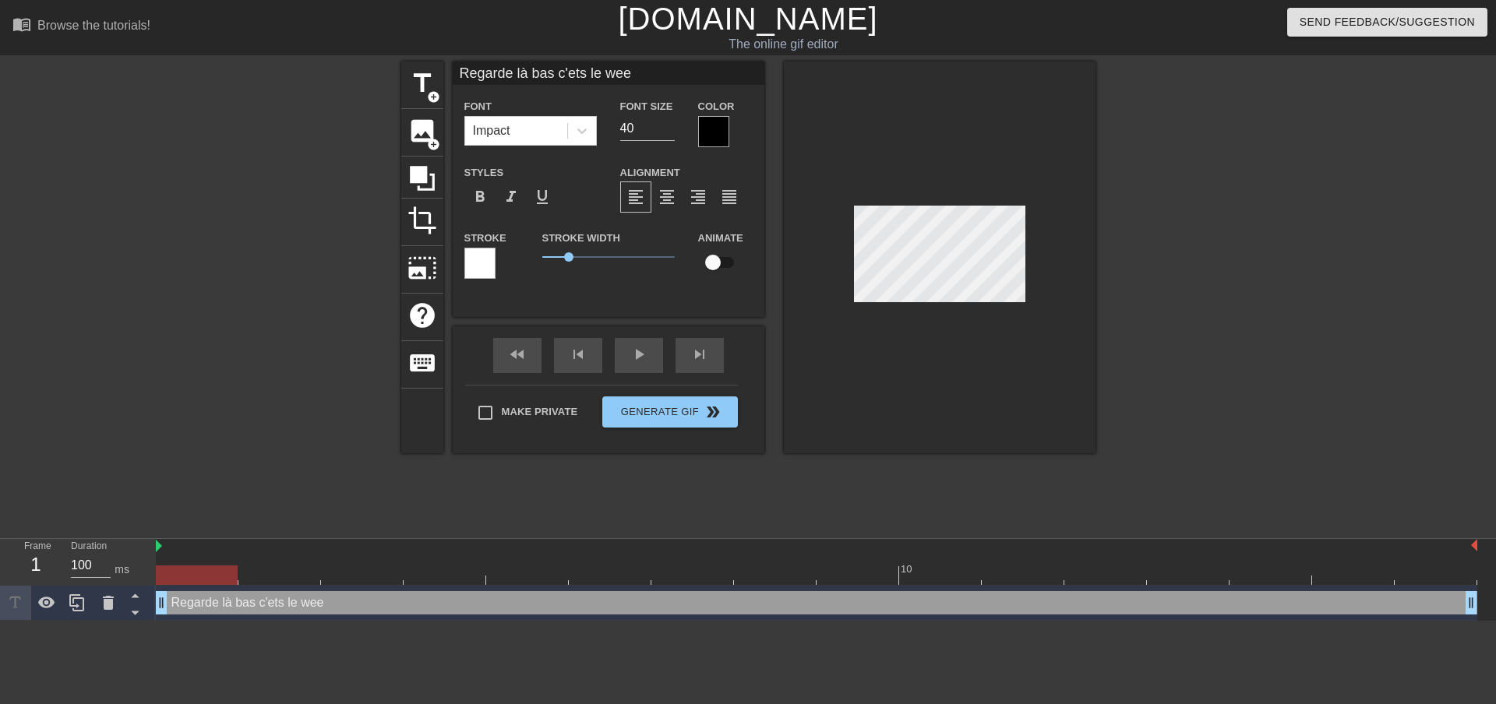
type textarea "Regarde là bas c'ets le week"
type input "Regarde là bas c'ets le week"
type textarea "Regarde là bas c'ets le week"
type input "Regarde là bas c'ets le week e"
type textarea "Regarde là bas c'ets le week e"
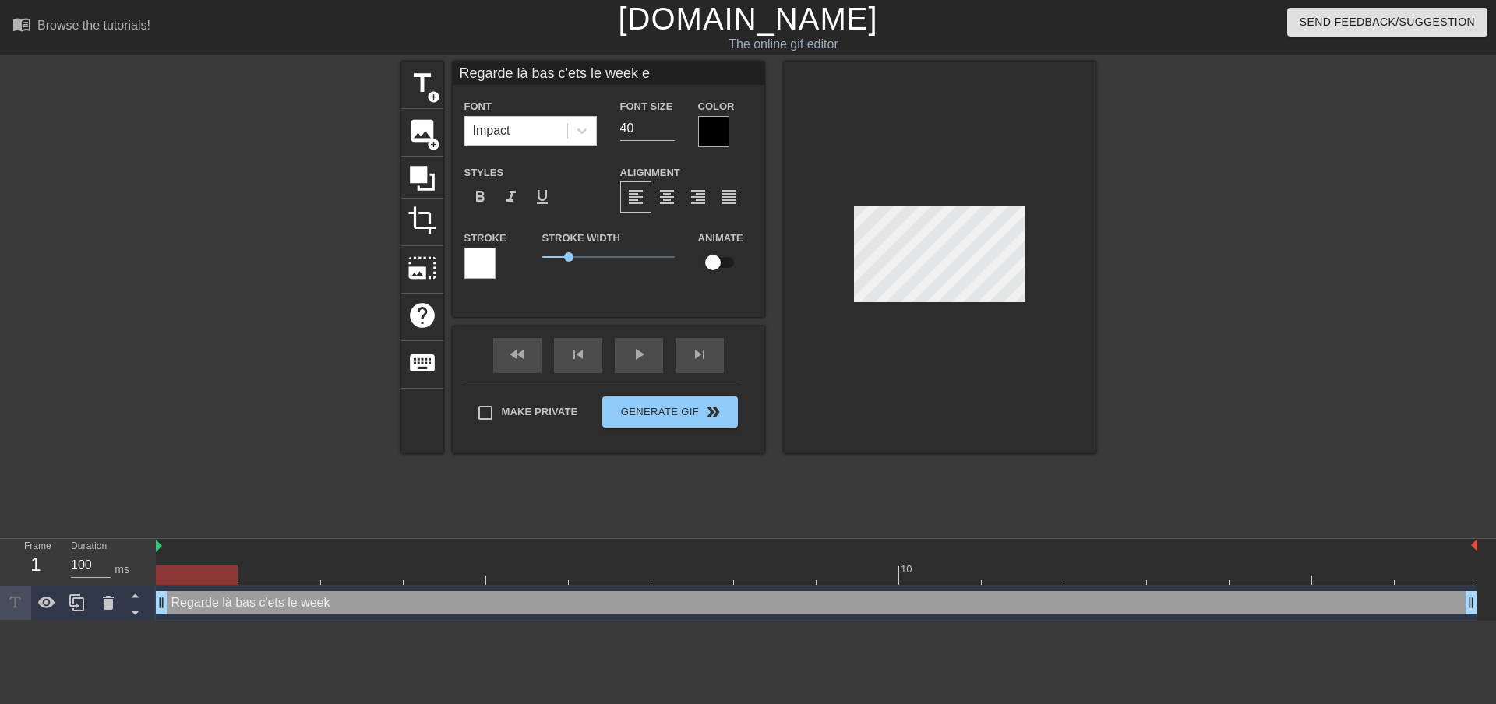
type input "Regarde là bas c'ets le week en"
type textarea "Regarde là bas c'ets le week en"
type input "Regarde là bas c'ets le week end"
type textarea "Regarde là bas c'ets le week end"
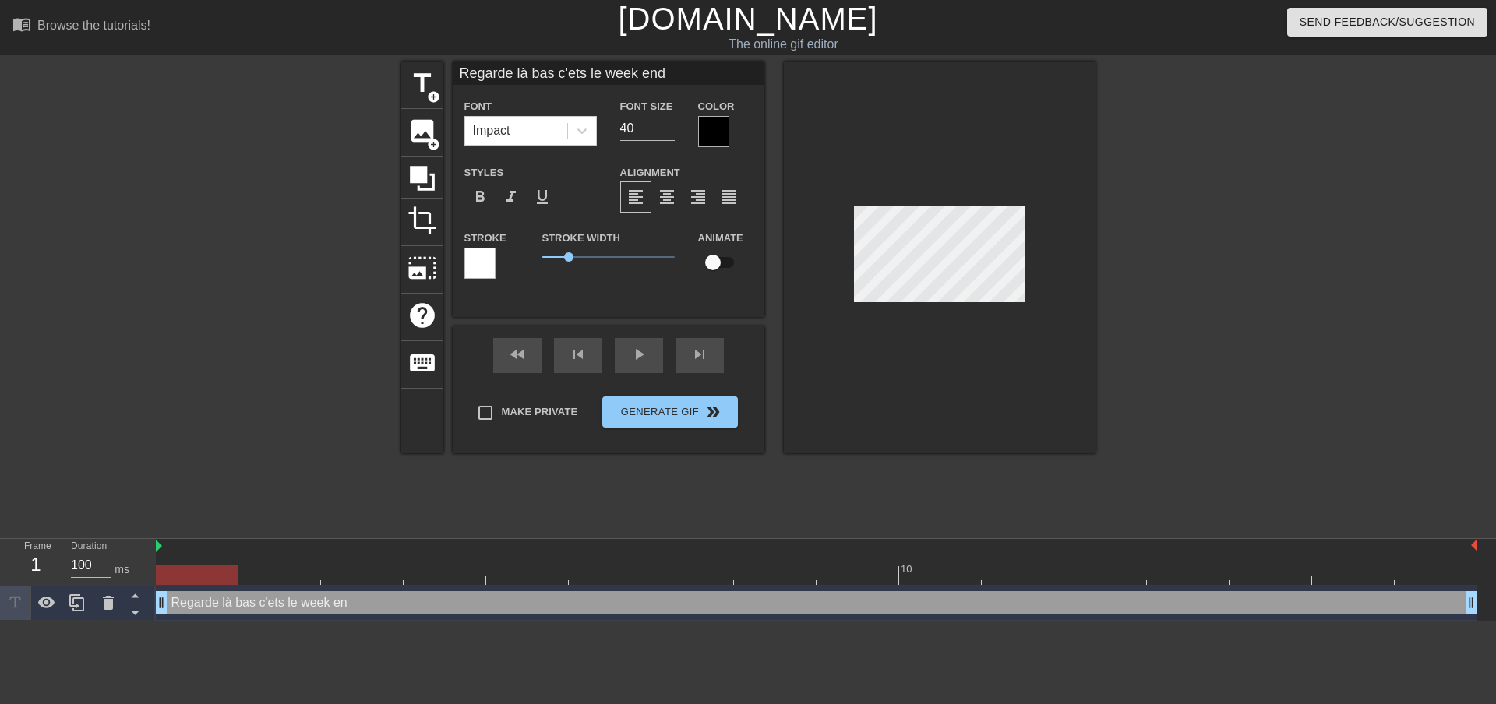
type input "Regarde là bas c'ets le week end"
type textarea "Regarde là bas c'ets le week end"
type input "Regarde là bas c'ets le week end"
type input "39"
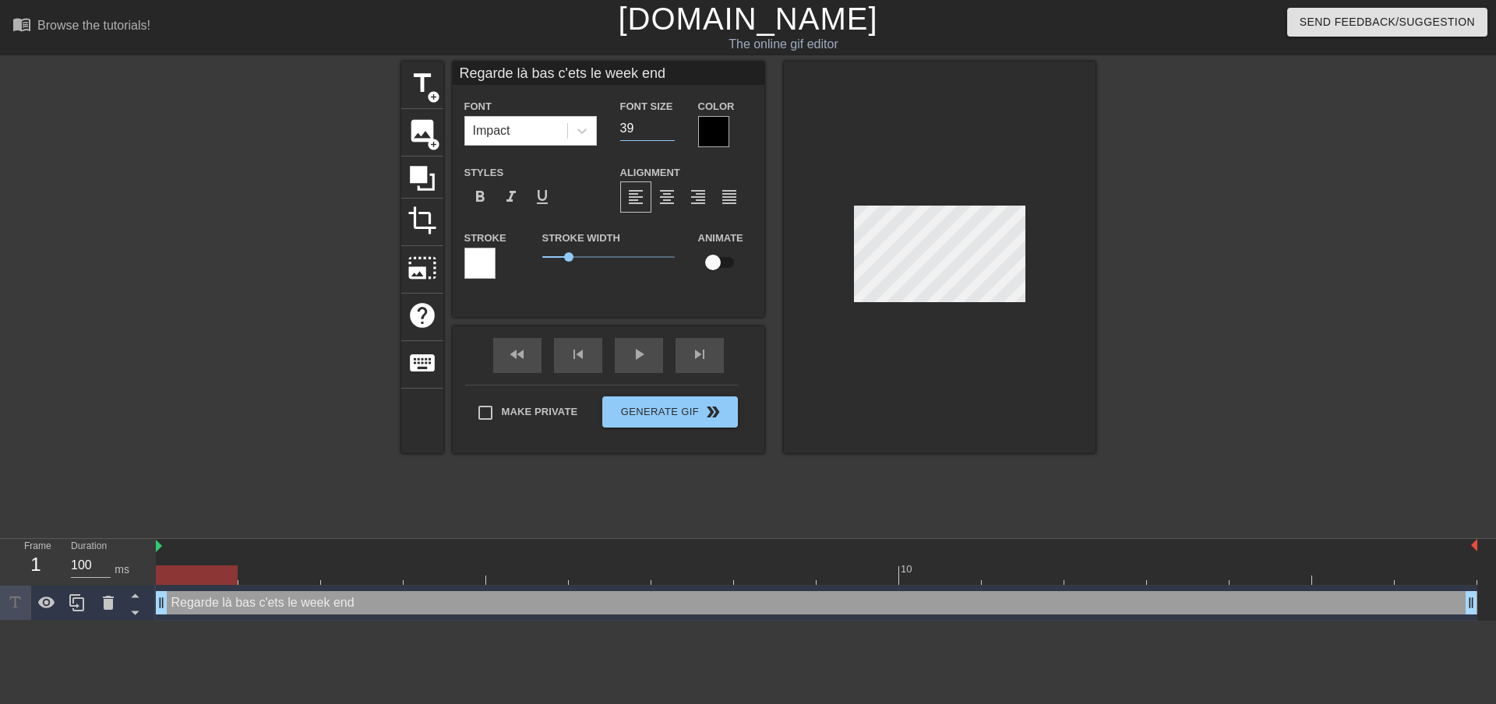
click at [668, 129] on input "39" at bounding box center [647, 128] width 55 height 25
type input "Regarde là bas c'ets le week end"
type input "38"
click at [668, 129] on input "38" at bounding box center [647, 128] width 55 height 25
type input "Regarde là bas c'ets le week end"
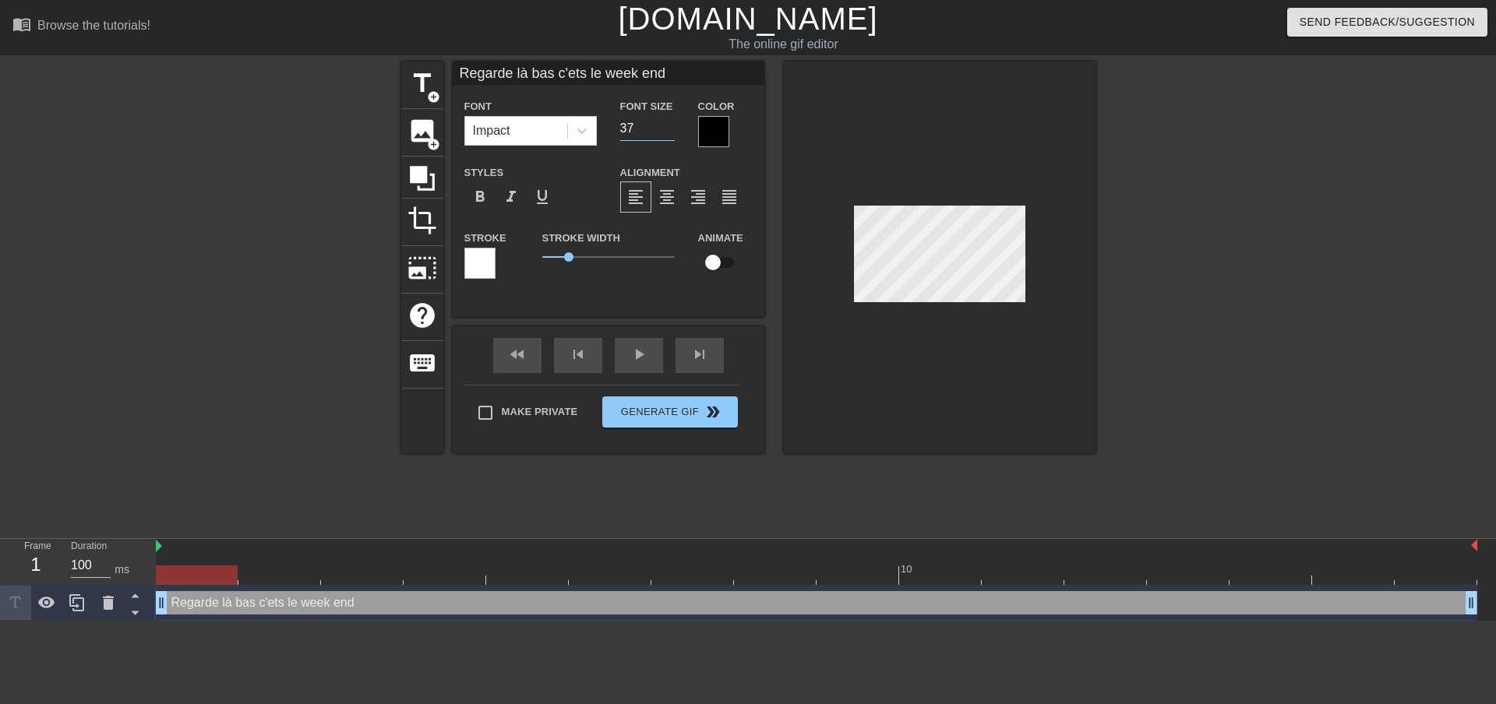
type input "37"
click at [668, 129] on input "37" at bounding box center [647, 128] width 55 height 25
type input "Regarde là bas c'ets le week end"
type input "36"
click at [668, 129] on input "36" at bounding box center [647, 128] width 55 height 25
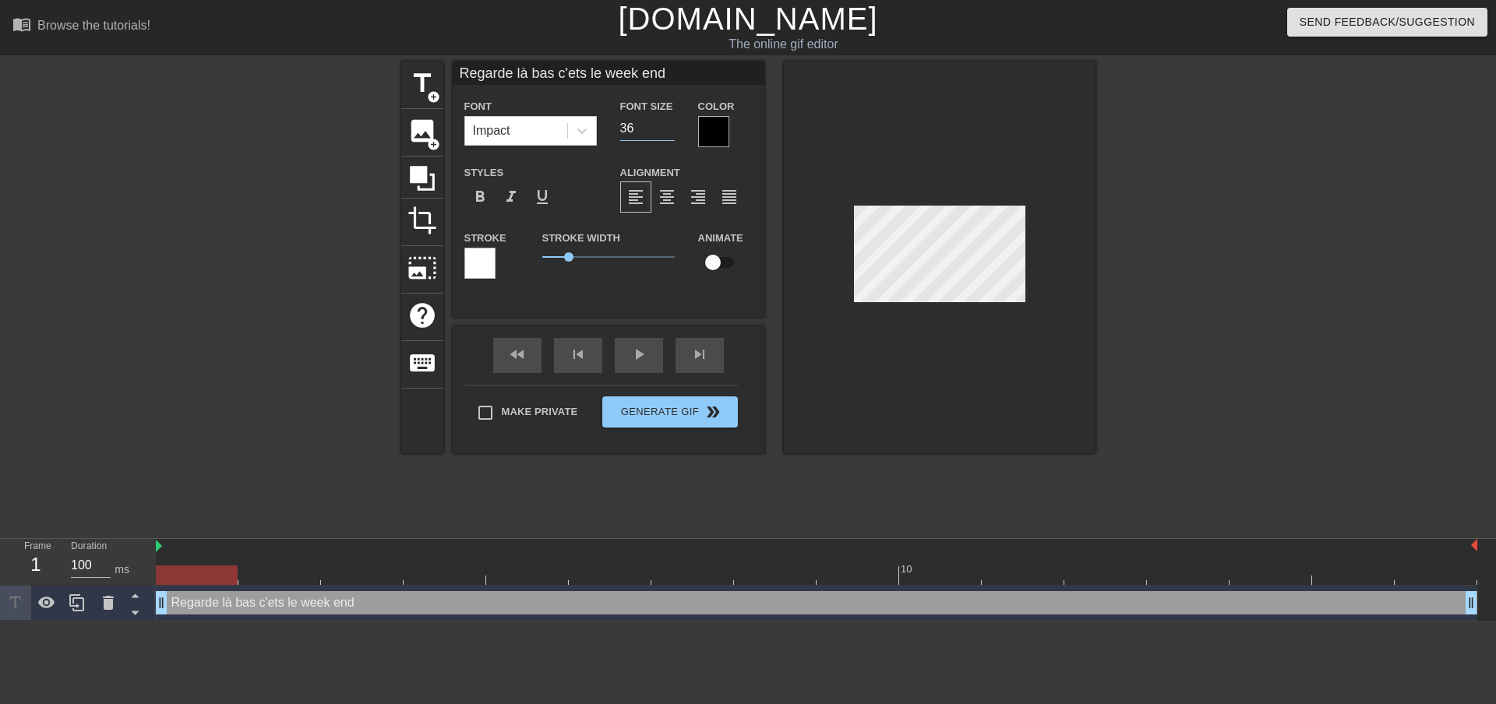
type input "Regarde là bas c'ets le week end"
type input "35"
click at [668, 129] on input "35" at bounding box center [647, 128] width 55 height 25
type input "Regarde là bas c'ets le week end"
type input "34"
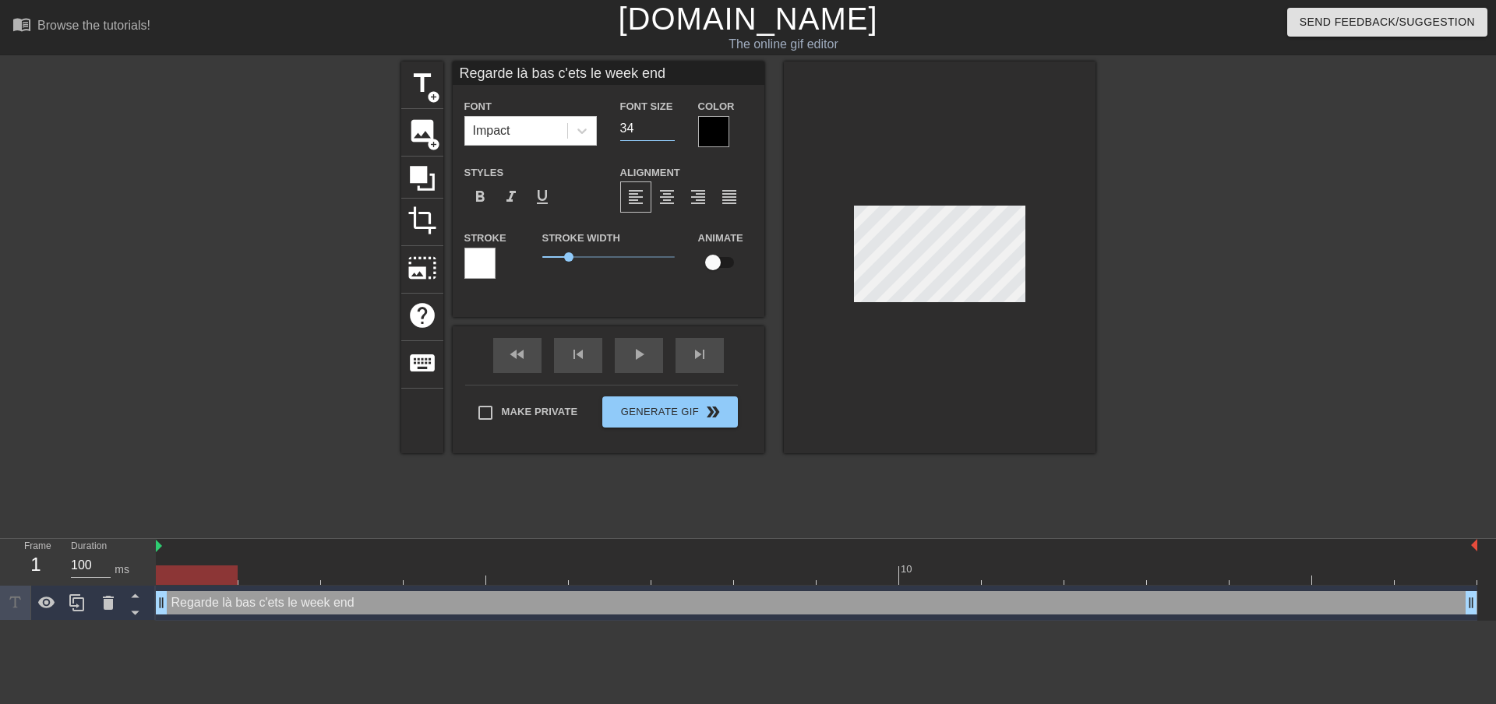
type input "Regarde là bas c'ets le week end"
type input "33"
type input "Regarde là bas c'ets le week end"
type input "32"
type input "Regarde là bas c'ets le week end"
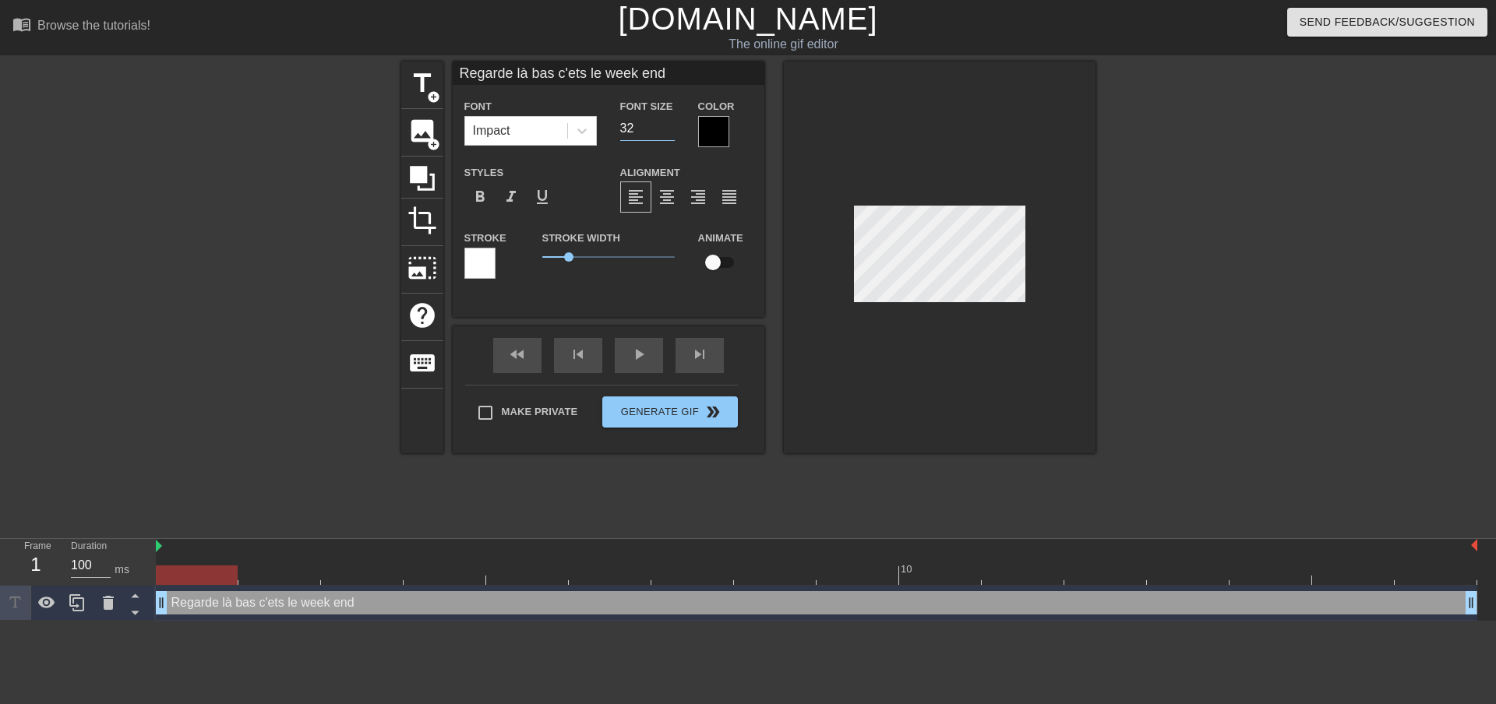
type input "31"
type input "Regarde là bas c'ets le week end"
type input "30"
type input "Regarde là bas c'ets le week end"
type input "29"
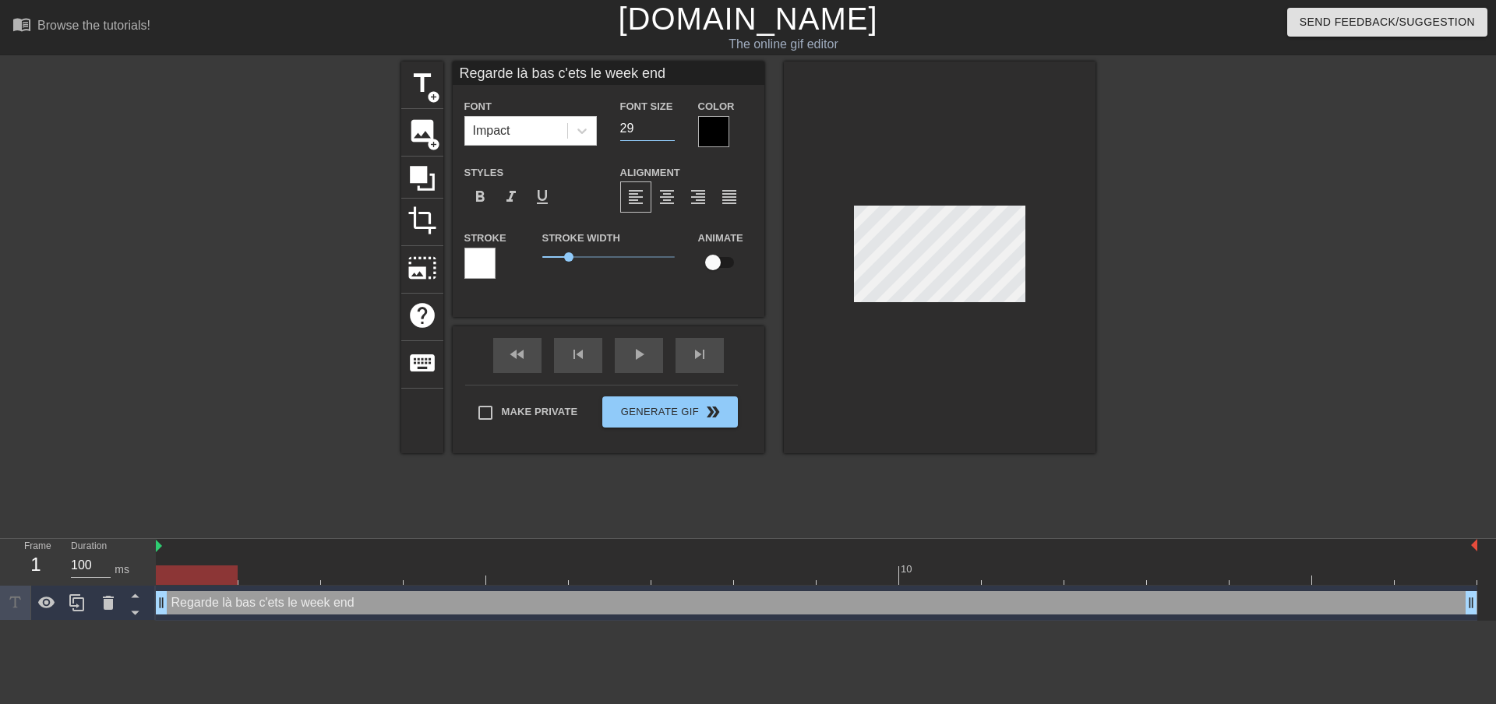
type input "Regarde là bas c'ets le week end"
type input "28"
type input "Regarde là bas c'ets le week end"
type input "27"
type input "Regarde là bas c'ets le week end"
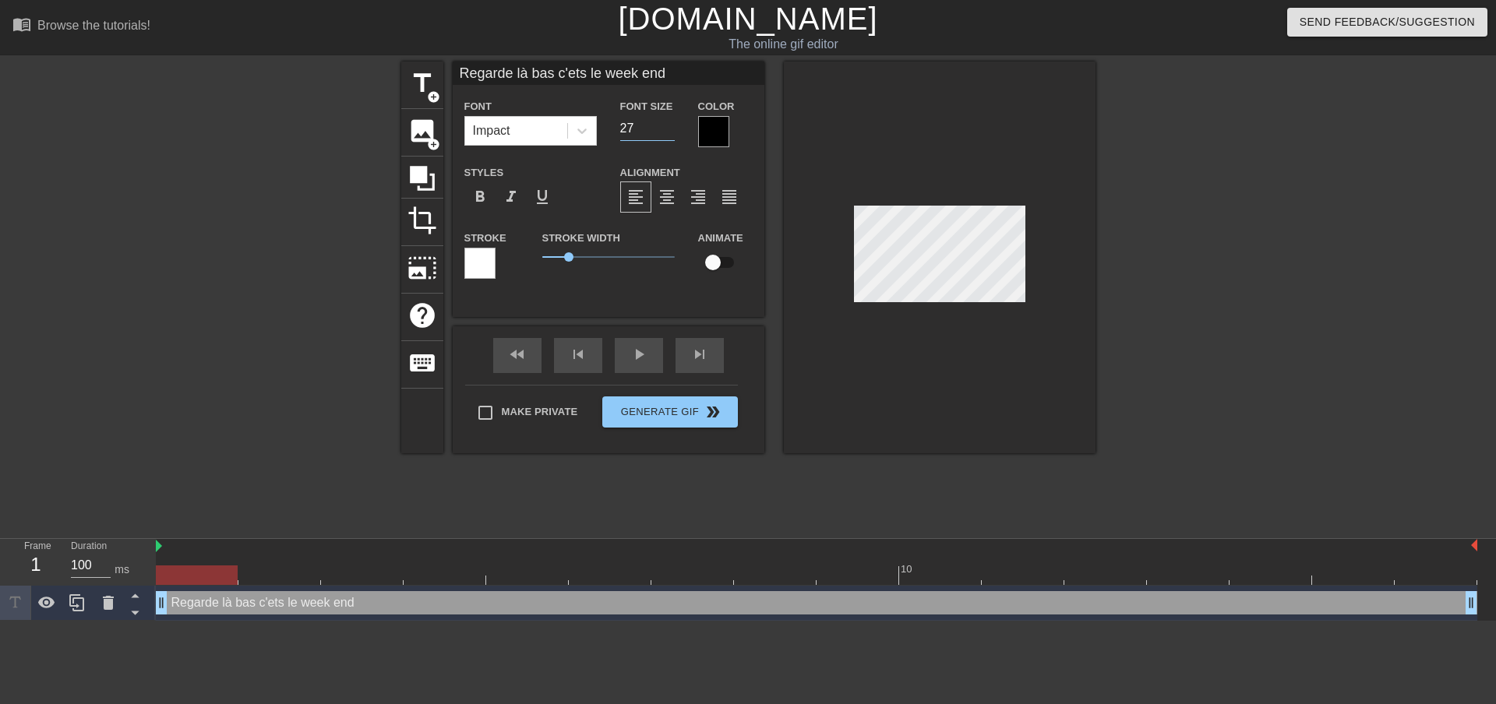
type input "26"
type input "Regarde là bas c'ets le week end"
type input "25"
type input "Regarde là bas c'ets le week end"
type input "24"
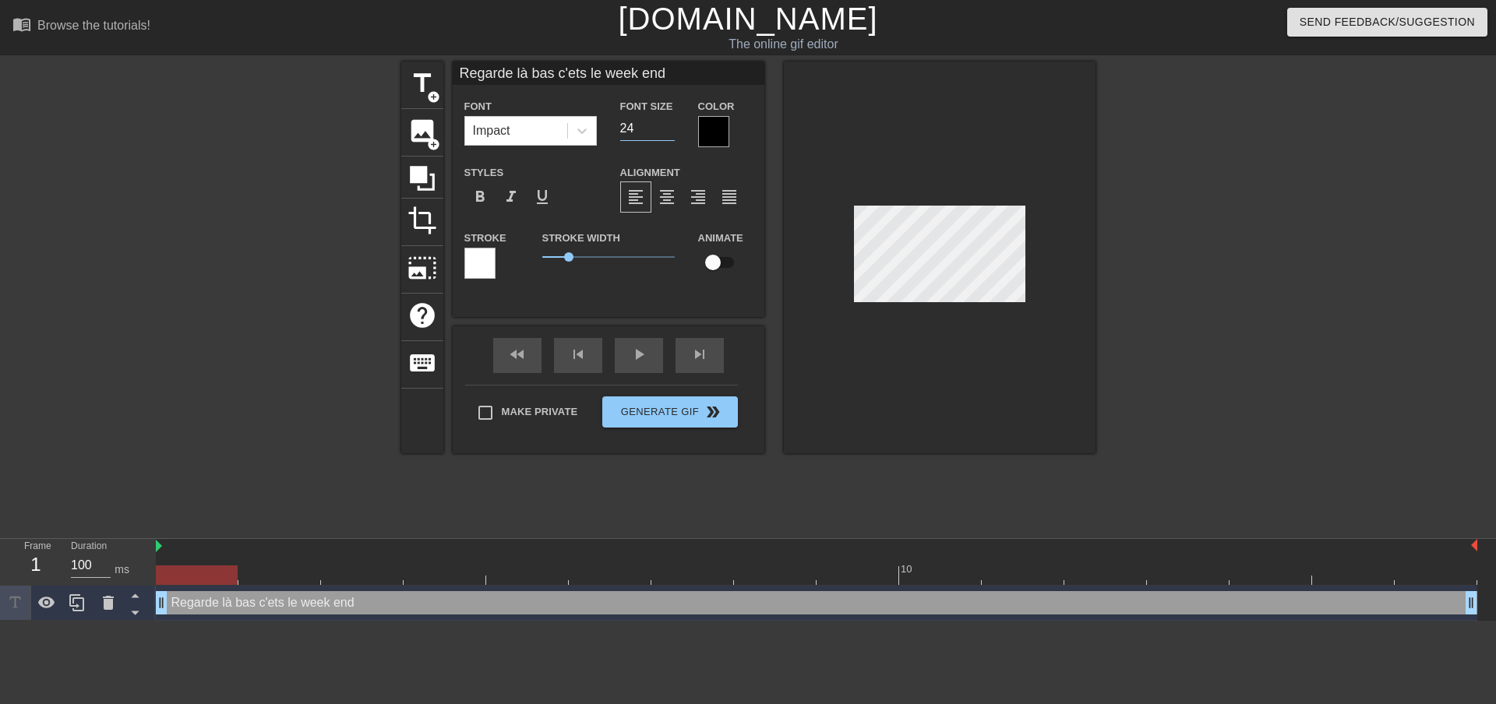
type input "Regarde là bas c'ets le week end"
type input "23"
type input "Regarde là bas c'ets le week end"
type input "22"
type input "Regarde là bas c'ets le week end"
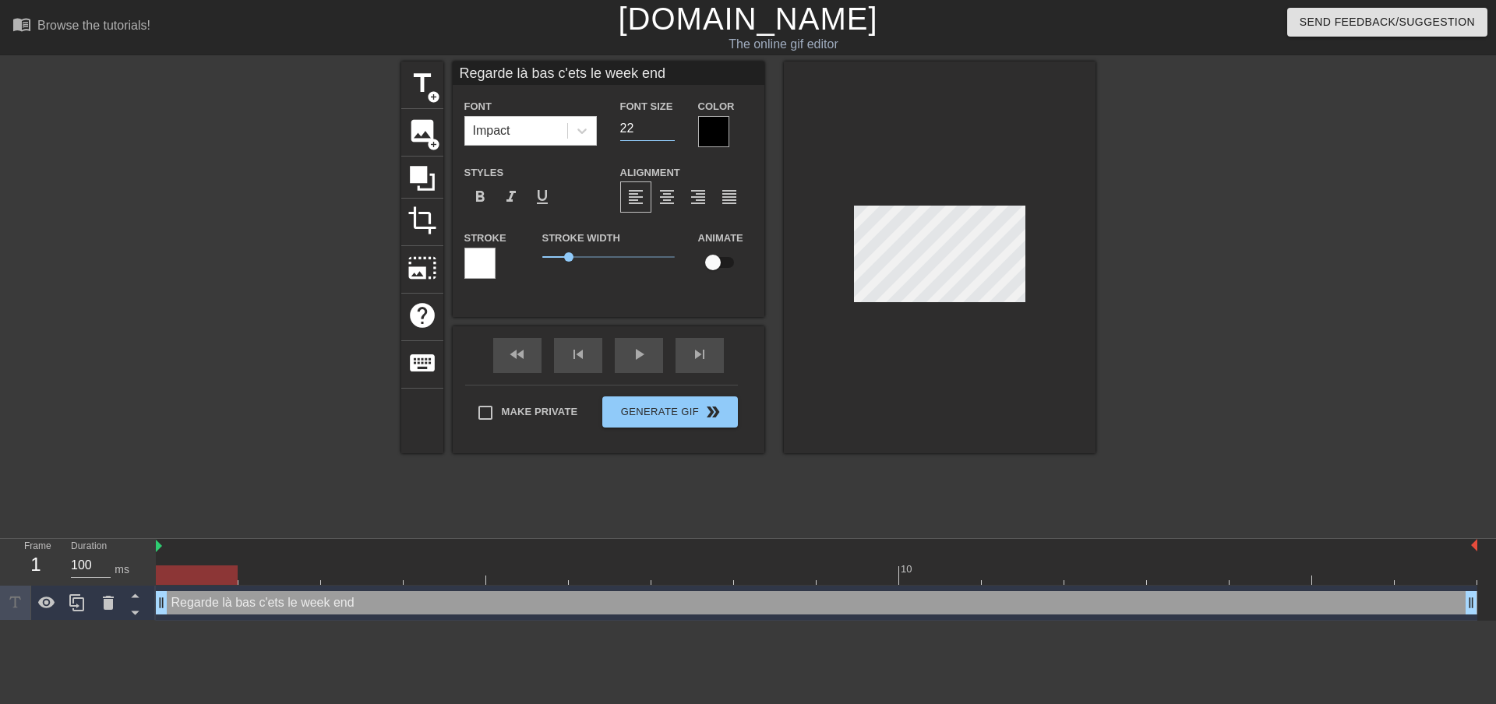
type input "21"
type input "Regarde là bas c'ets le week end"
type input "20"
type input "Regarde là bas c'ets le week end"
type input "19"
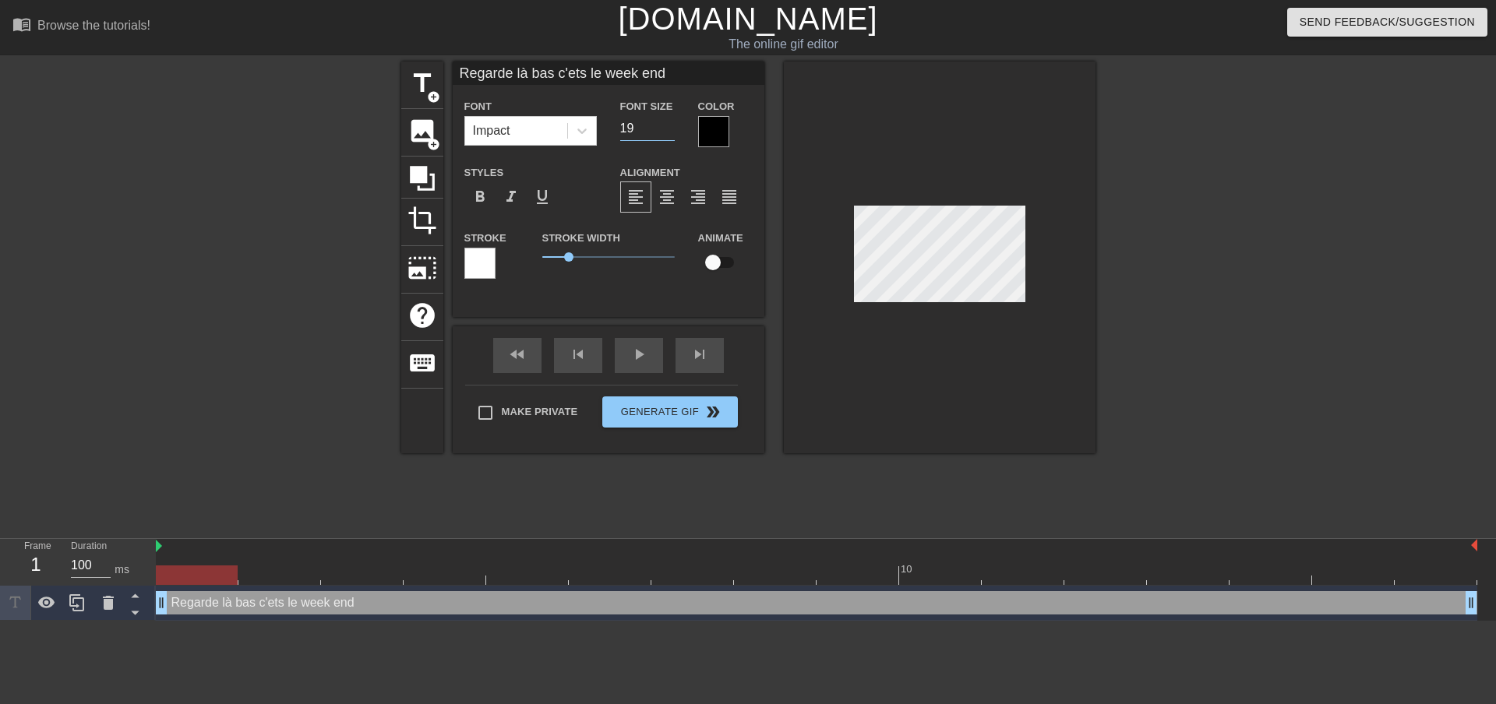
type input "Regarde là bas c'ets le week end"
type input "18"
click at [668, 129] on input "18" at bounding box center [647, 128] width 55 height 25
type input "Regarde là bas c'es le week end"
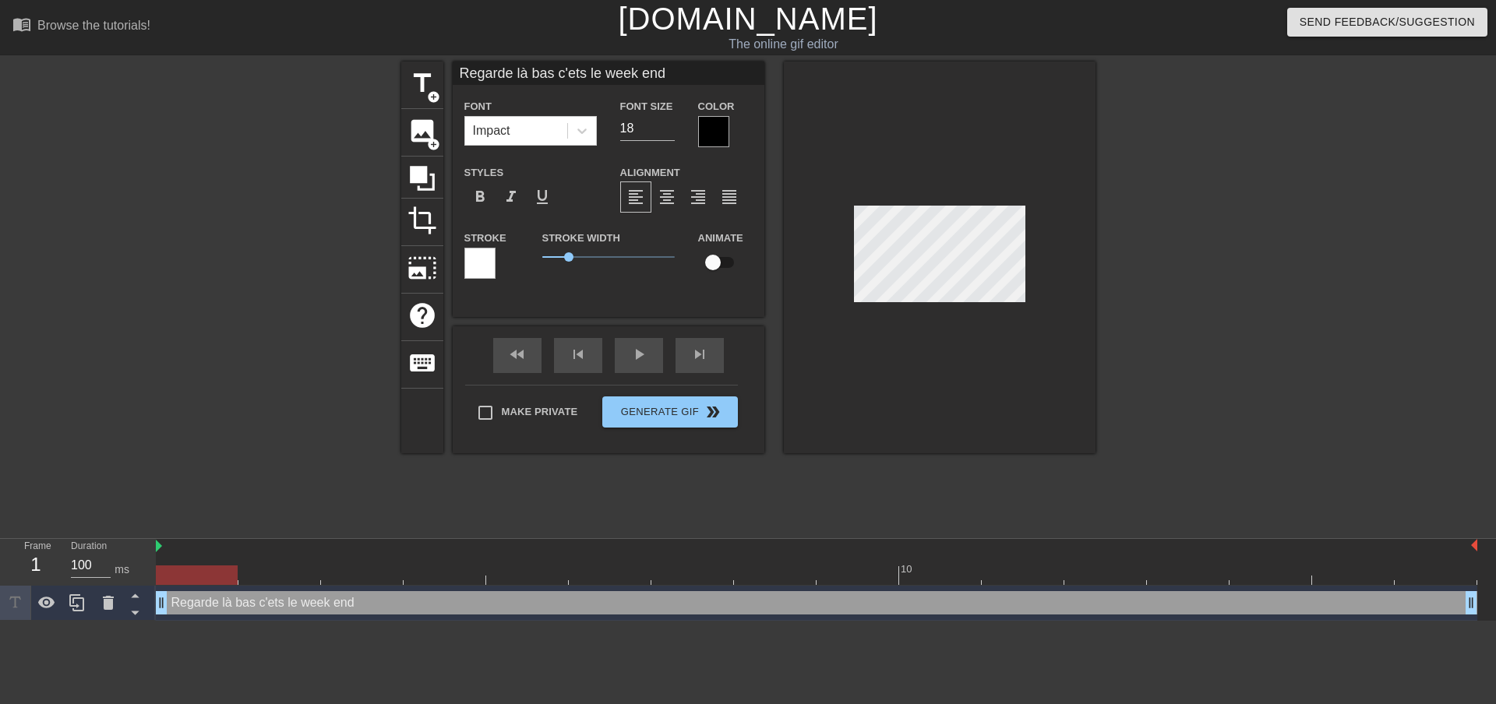
type textarea "Regarde là bas c'es le week end"
type input "Regarde là bas c'es tle week end"
type textarea "Regarde là bas c'es tle week end"
type input "Regarde là bas c'es le week end"
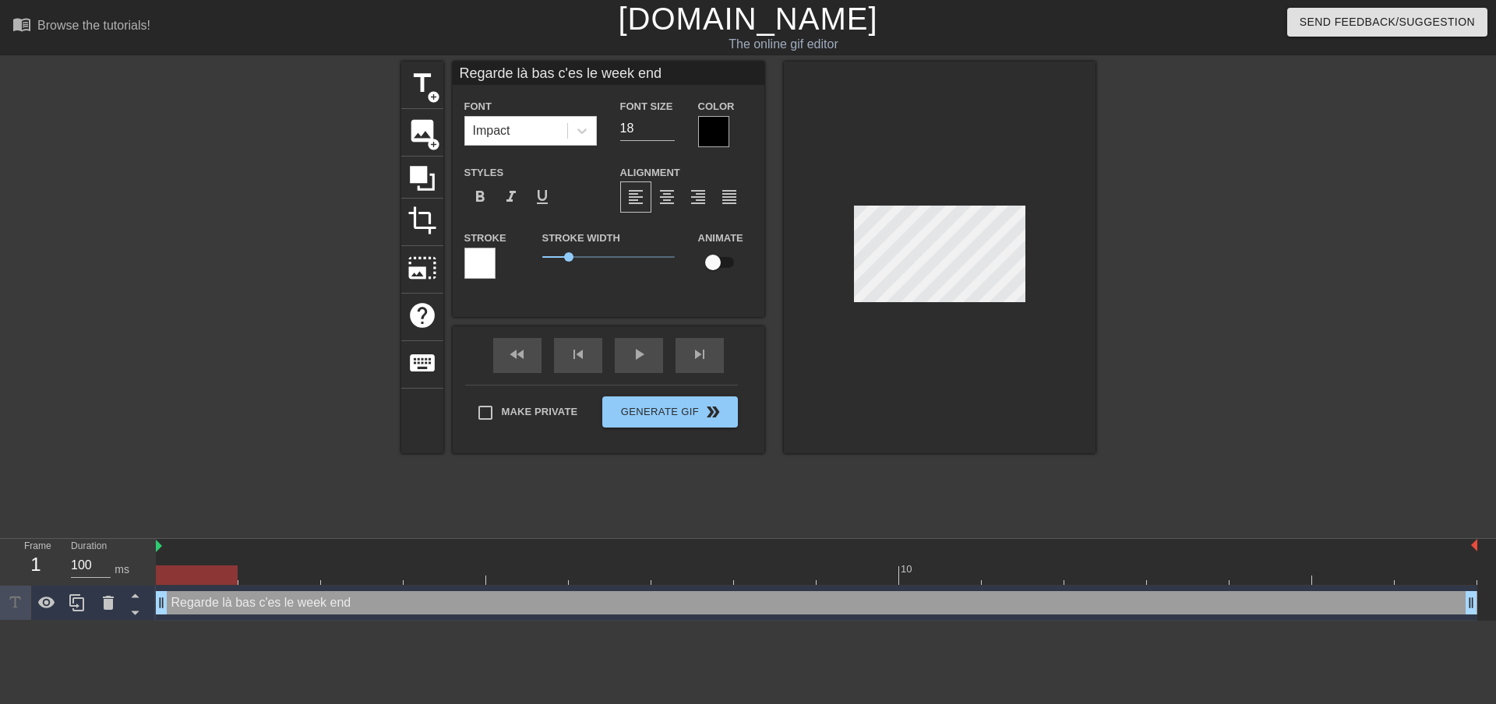
type textarea "Regarde là bas c'es le week end"
type input "Regarde là bas"
type textarea "Regarde là bas"
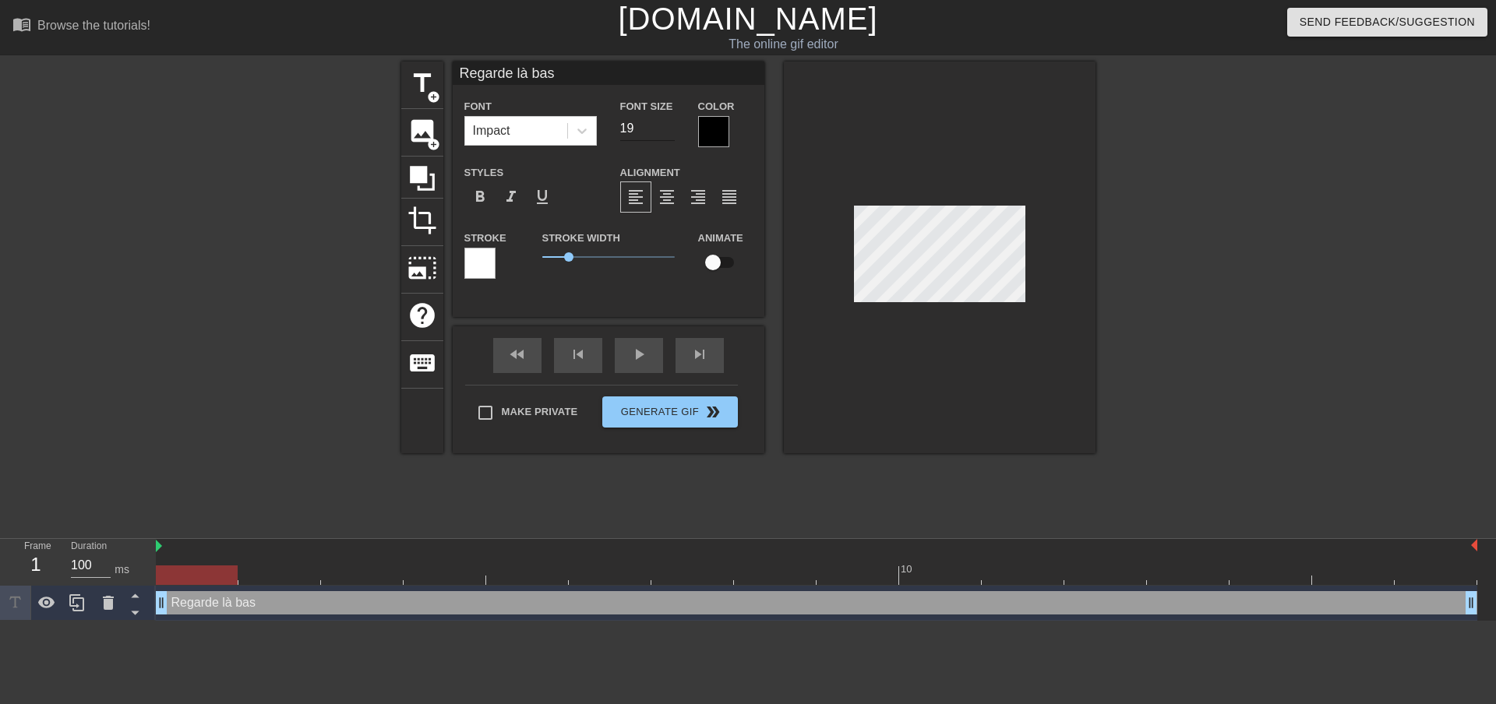
type input "19"
click at [670, 124] on input "19" at bounding box center [647, 128] width 55 height 25
click at [573, 256] on span "1.2" at bounding box center [573, 256] width 9 height 9
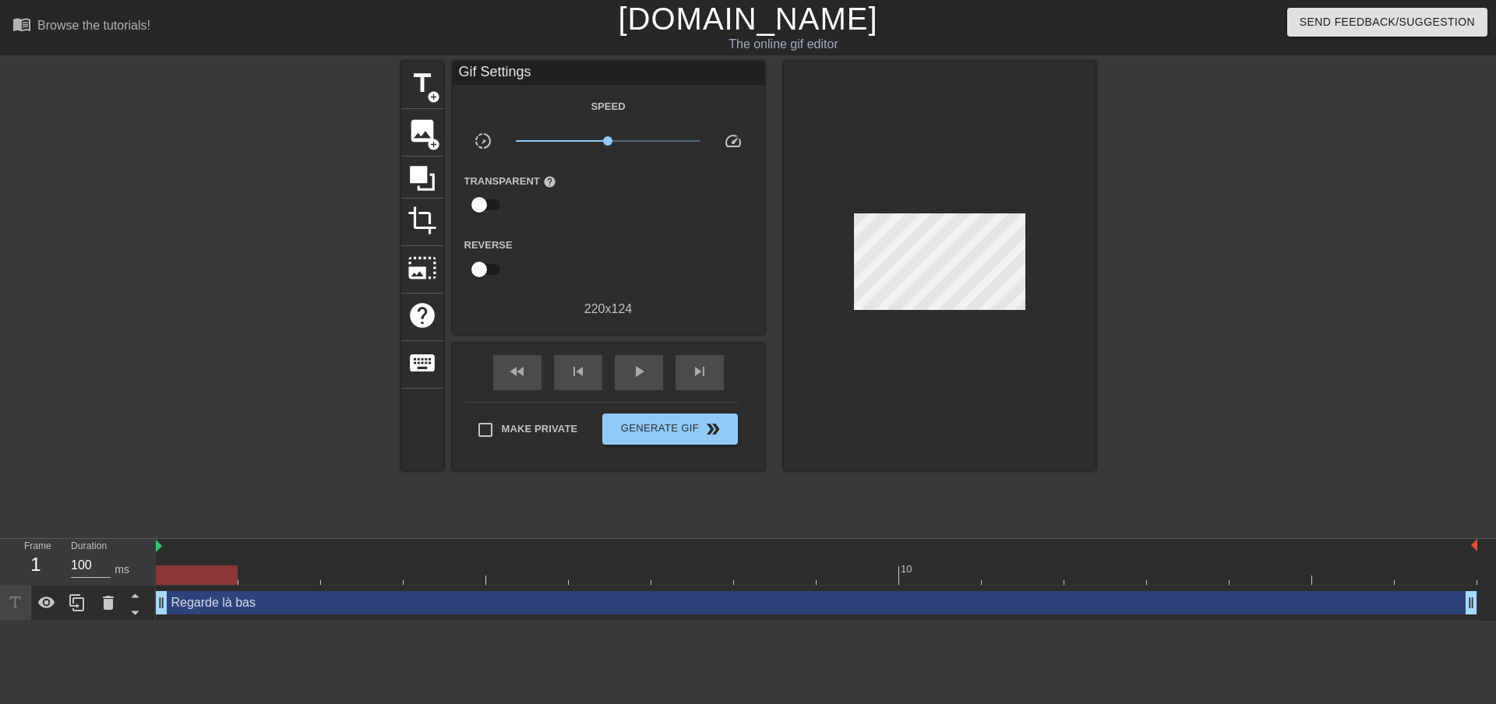
click at [947, 330] on div at bounding box center [940, 266] width 312 height 409
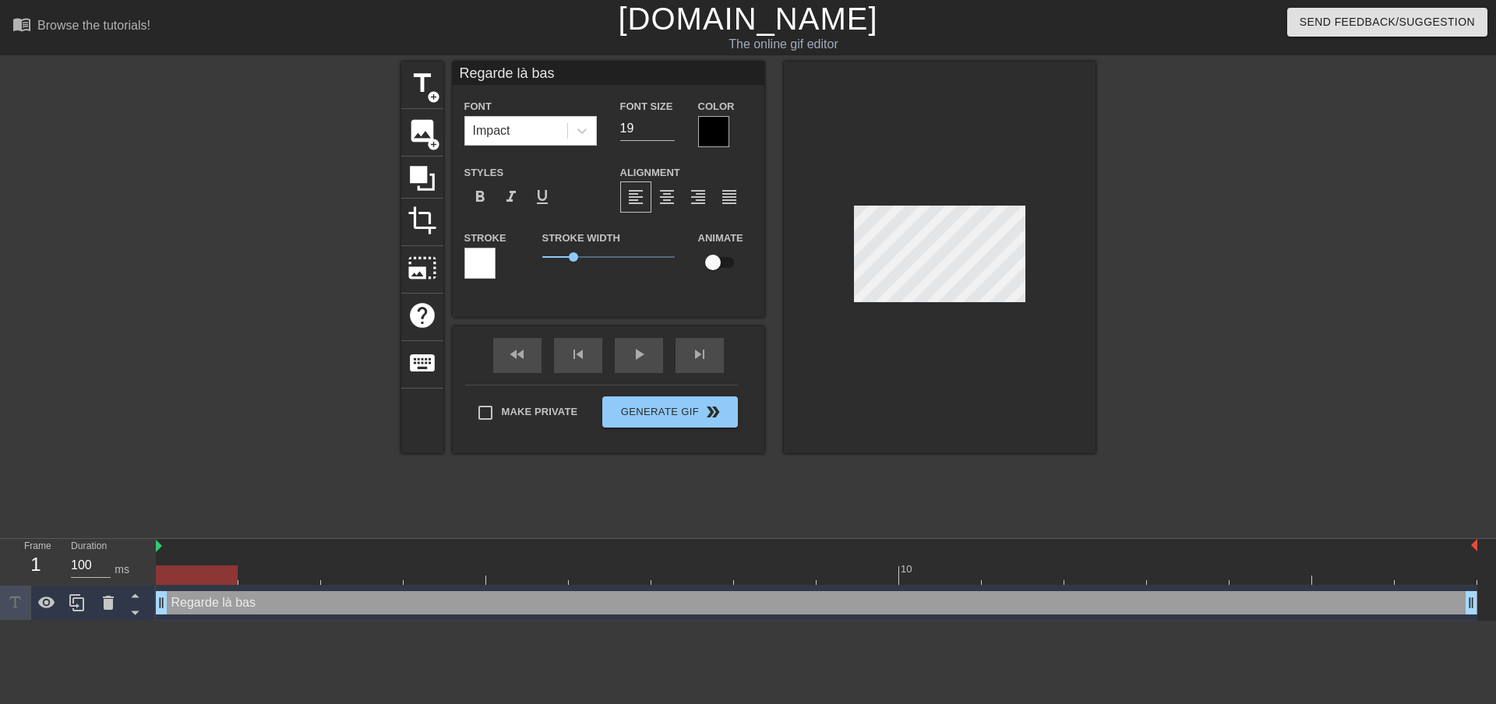
click at [409, 548] on div at bounding box center [816, 547] width 1321 height 16
click at [430, 90] on span "add_circle" at bounding box center [433, 96] width 13 height 13
type input "New text 1"
type input "40"
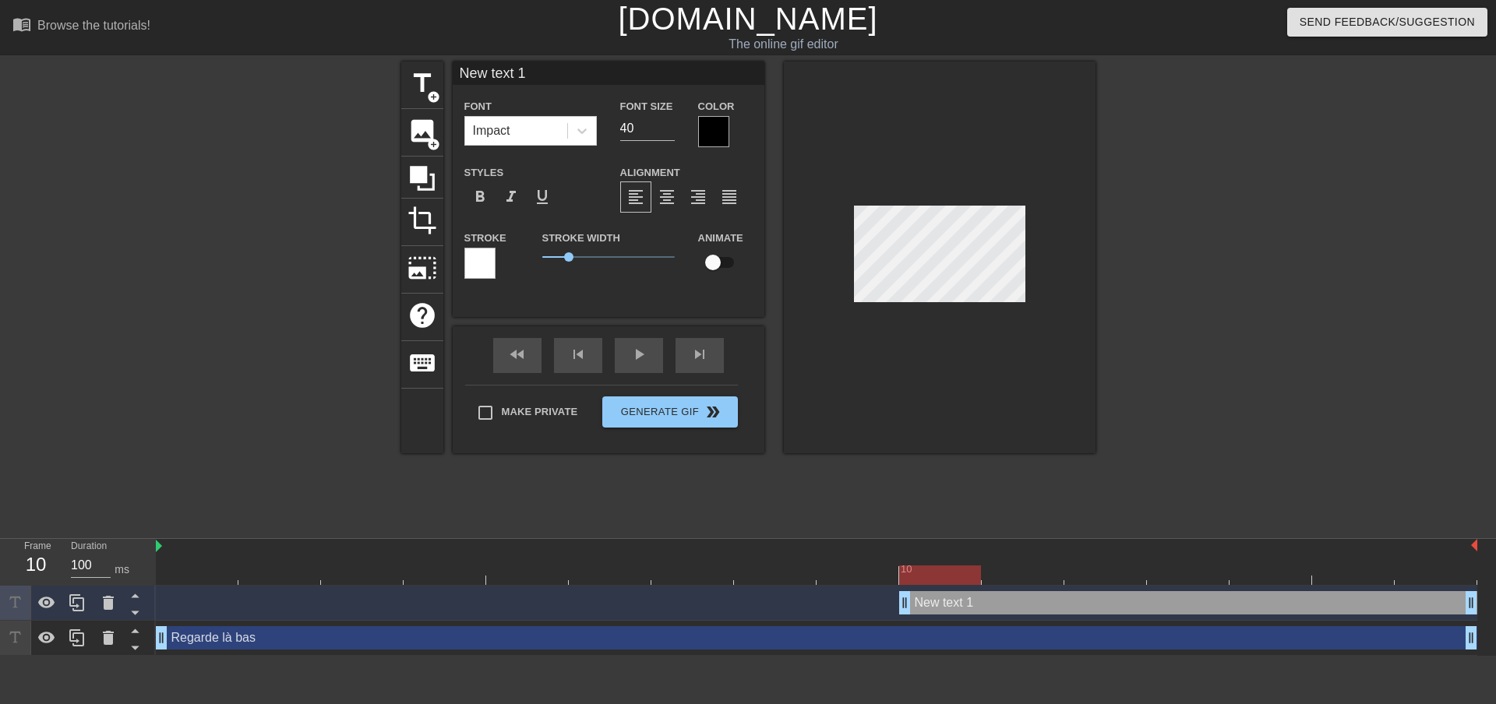
scroll to position [2, 4]
type input "C"
type textarea "C"
type input "C'"
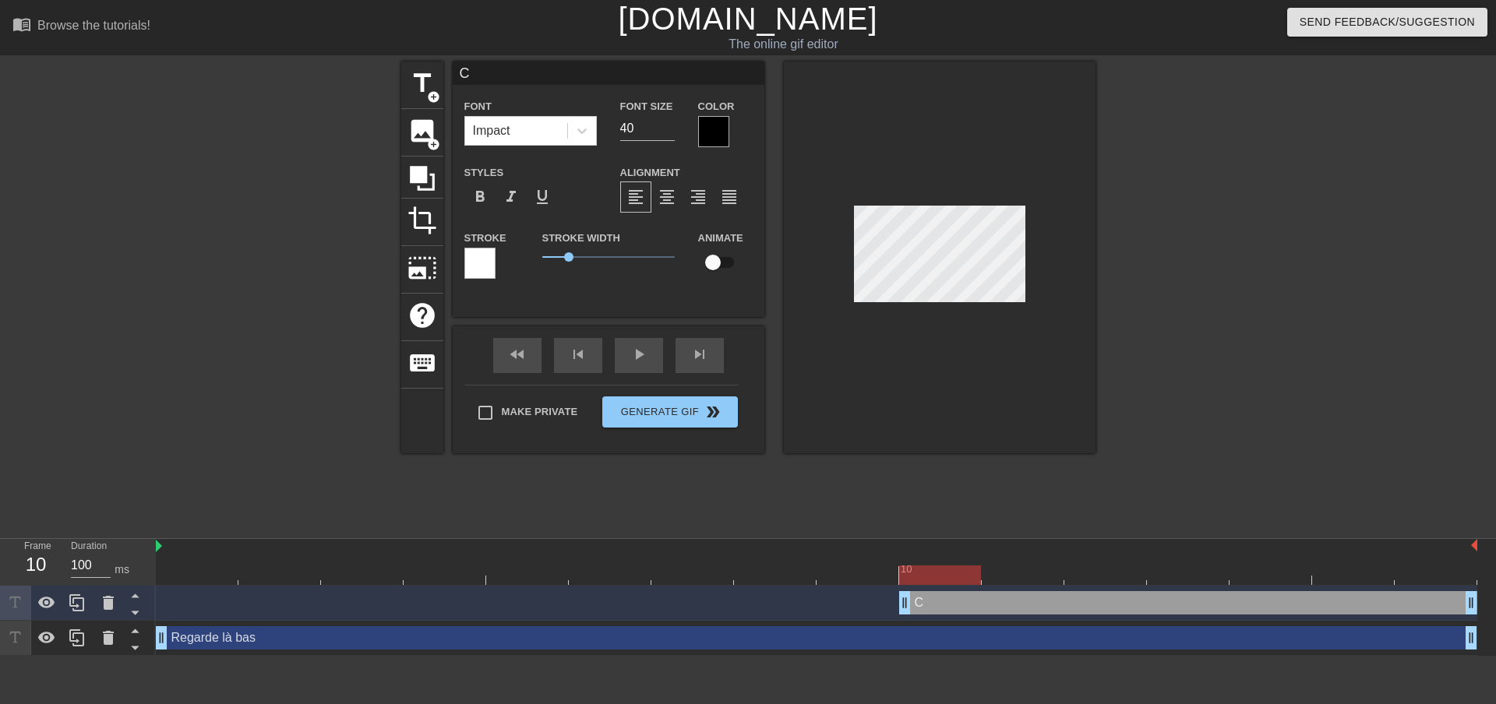
type textarea "C'"
type input "C'e"
type textarea "C'e"
type input "C'es"
type textarea "C'es"
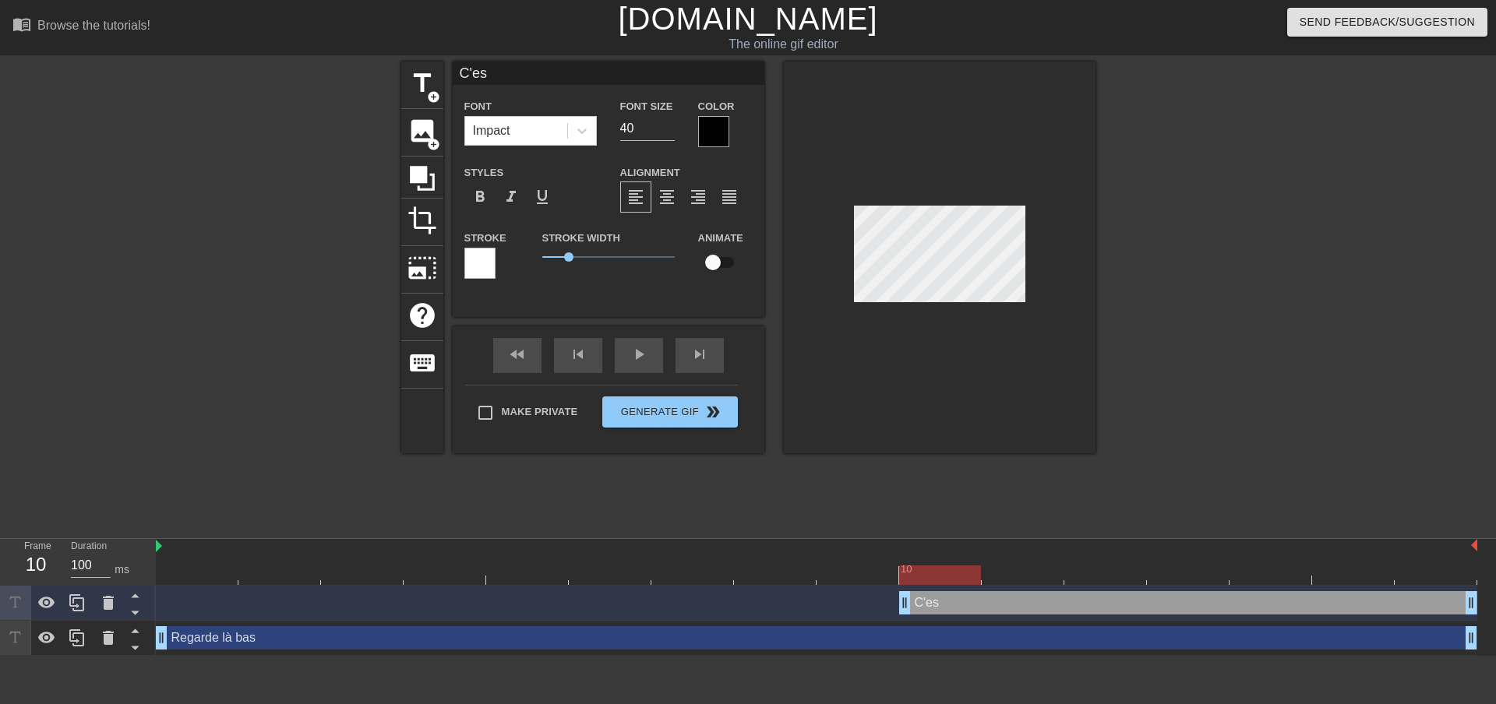
type input "C'est"
type textarea "C'est"
type input "C'est"
type textarea "C'est"
type input "C'est l"
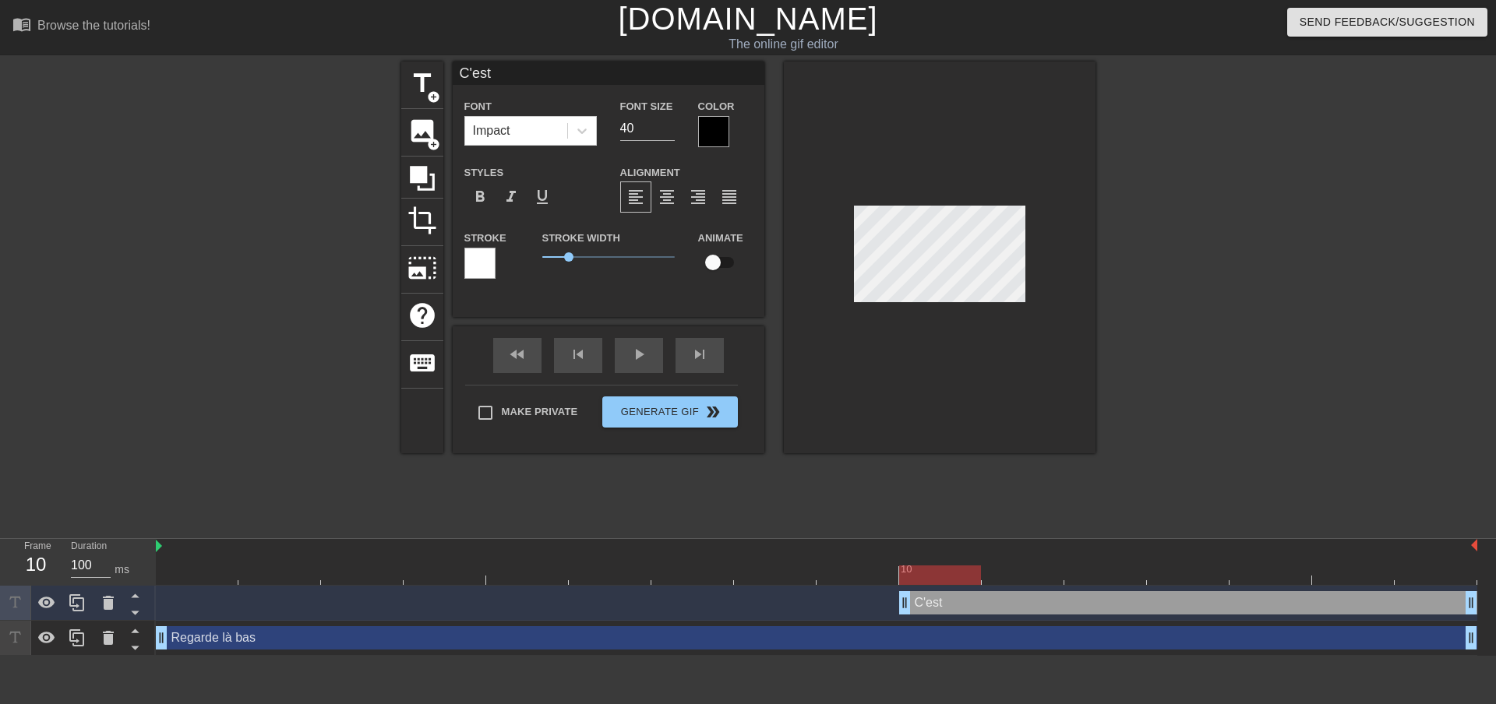
type textarea "C'est l"
type input "C'est le"
type textarea "C'est le"
type input "C'est le"
type textarea "C'est le"
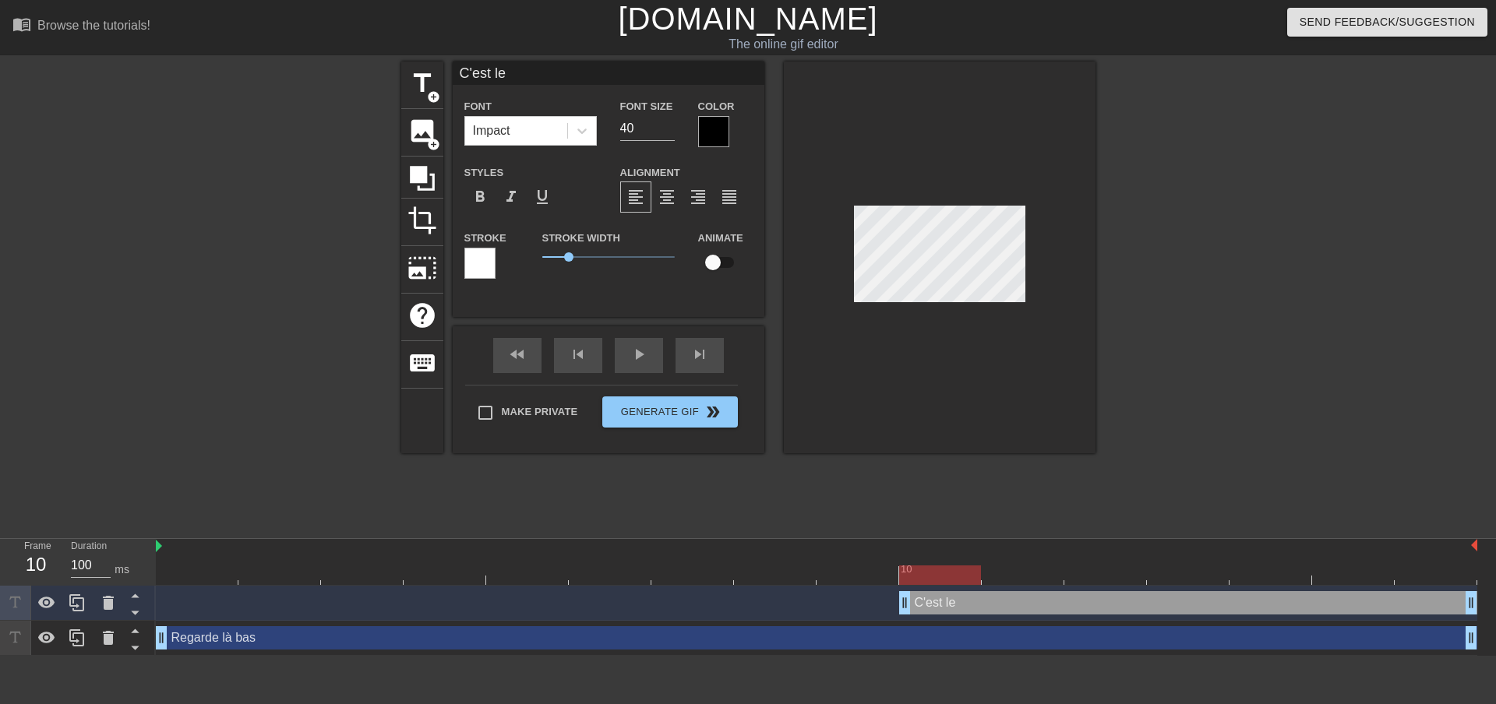
type input "C'est le w"
type textarea "C'est le w"
type input "C'est le we"
click at [634, 138] on input "40" at bounding box center [647, 128] width 55 height 25
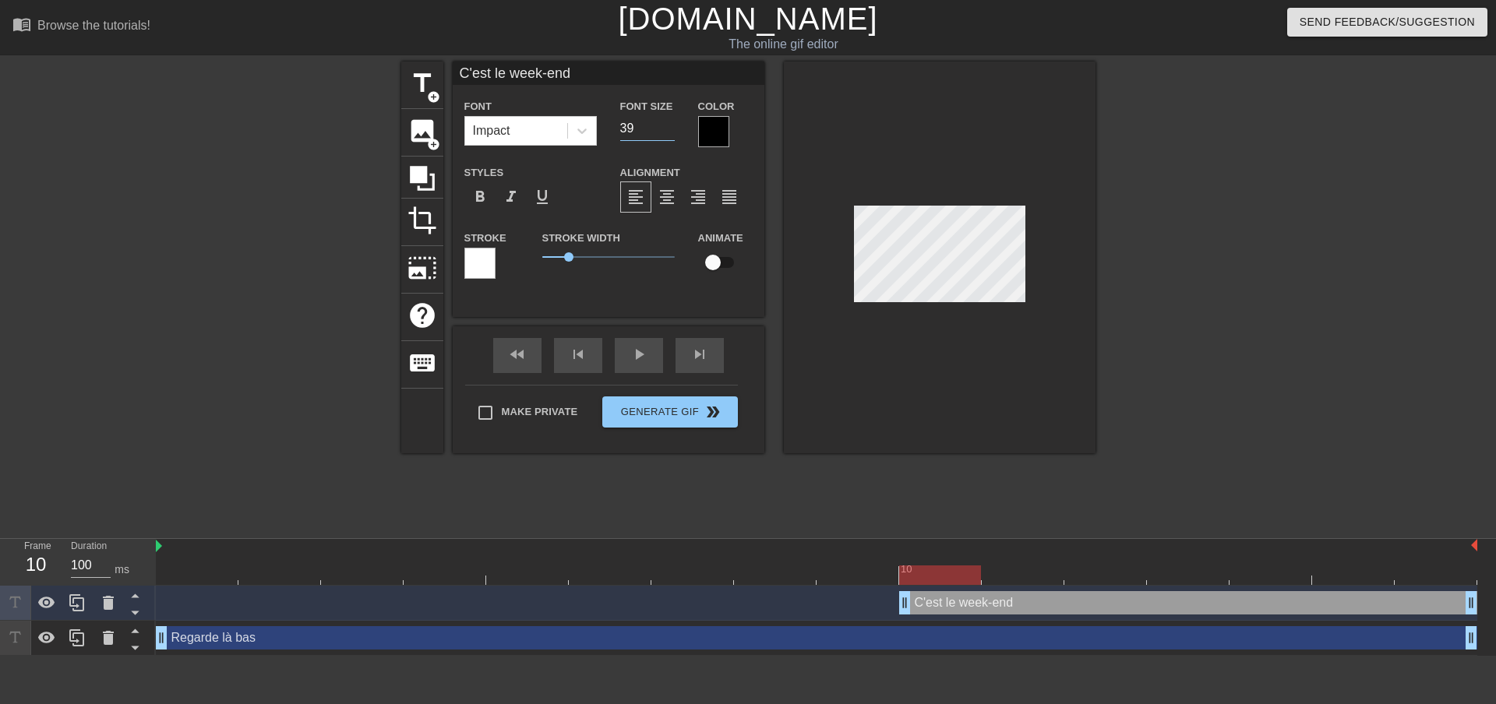
click at [670, 132] on input "39" at bounding box center [647, 128] width 55 height 25
click at [670, 132] on input "38" at bounding box center [647, 128] width 55 height 25
click at [670, 132] on input "37" at bounding box center [647, 128] width 55 height 25
click at [670, 132] on input "36" at bounding box center [647, 128] width 55 height 25
click at [670, 132] on input "25" at bounding box center [647, 128] width 55 height 25
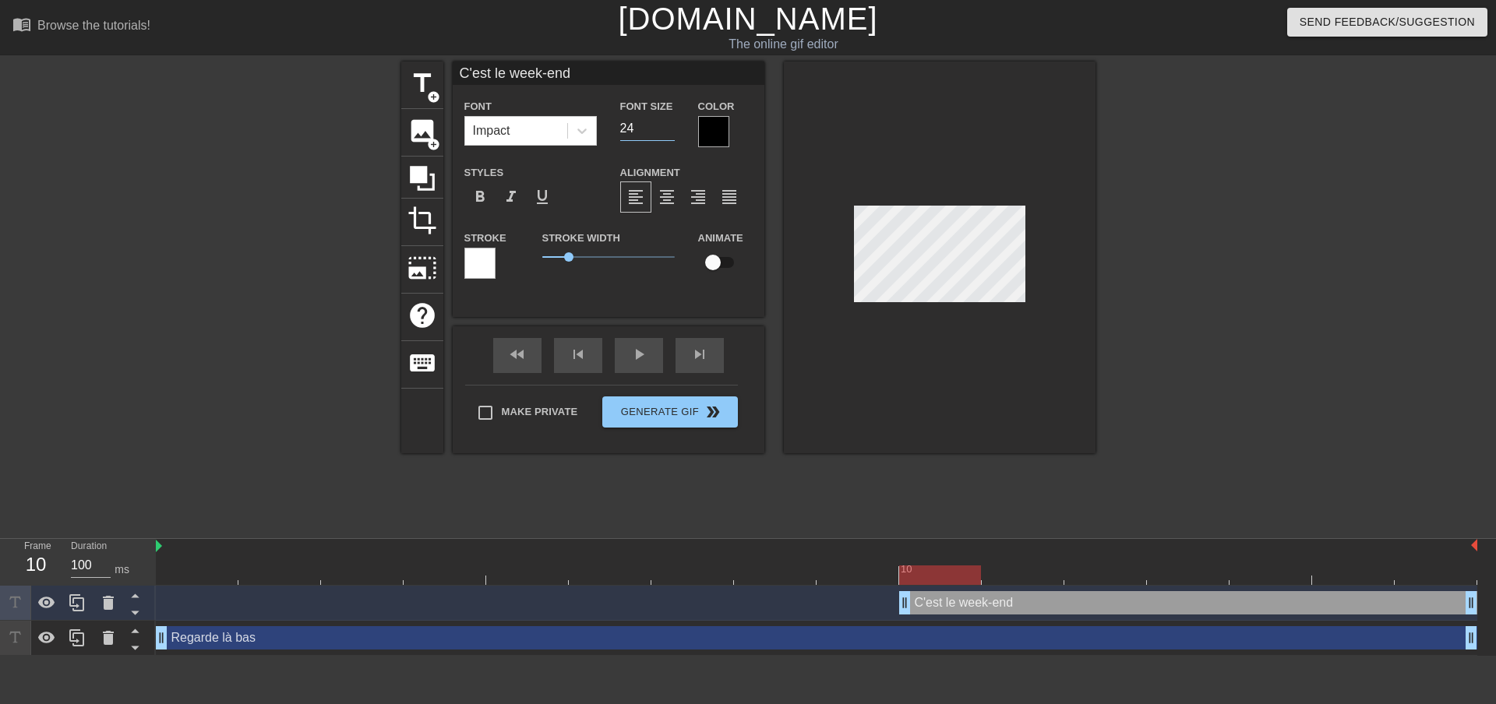
click at [670, 132] on input "24" at bounding box center [647, 128] width 55 height 25
click at [670, 132] on input "23" at bounding box center [647, 128] width 55 height 25
click at [670, 132] on input "22" at bounding box center [647, 128] width 55 height 25
click at [670, 132] on input "21" at bounding box center [647, 128] width 55 height 25
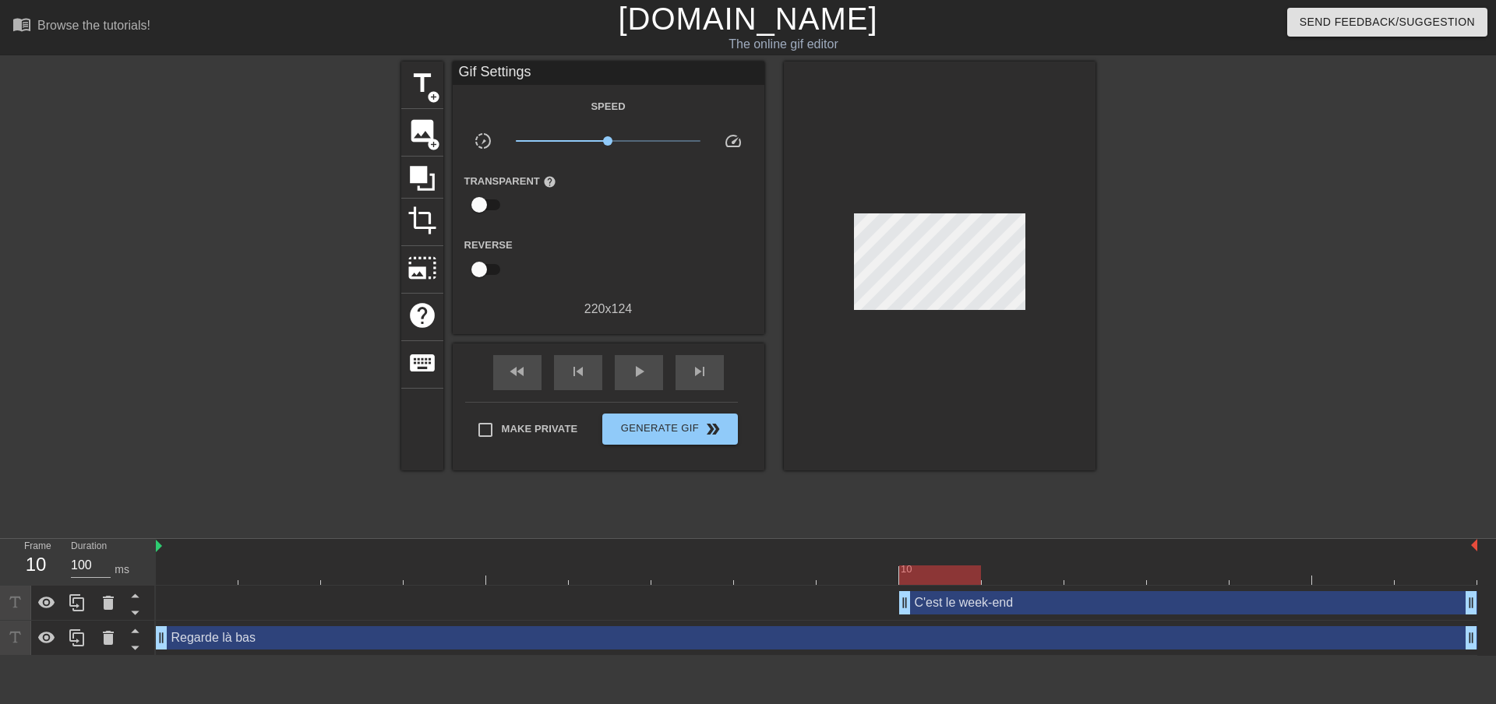
click at [944, 322] on div at bounding box center [940, 266] width 312 height 409
click at [310, 171] on div at bounding box center [266, 295] width 234 height 467
click at [186, 641] on div "Regarde là bas drag_handle drag_handle" at bounding box center [816, 637] width 1321 height 23
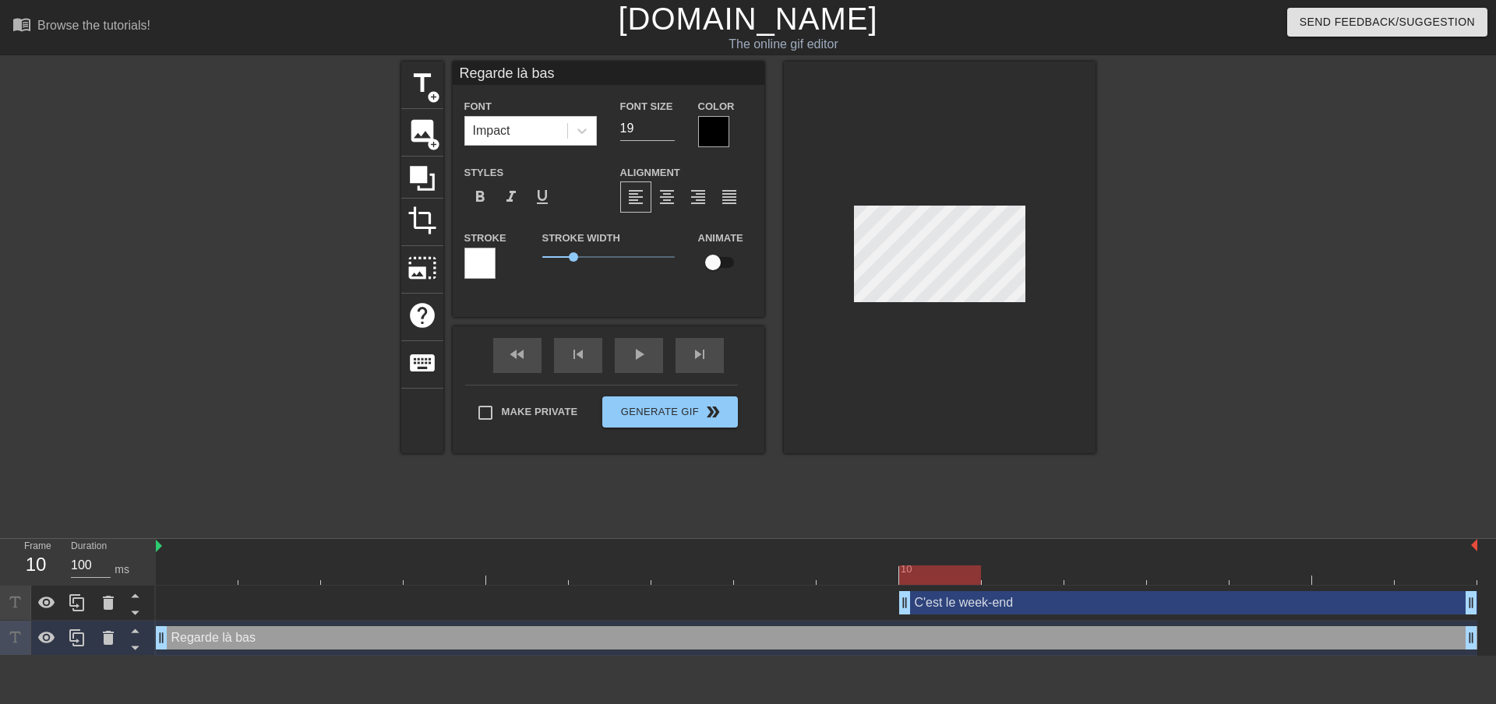
click at [940, 606] on div "C'est le week-end drag_handle drag_handle" at bounding box center [1188, 602] width 578 height 23
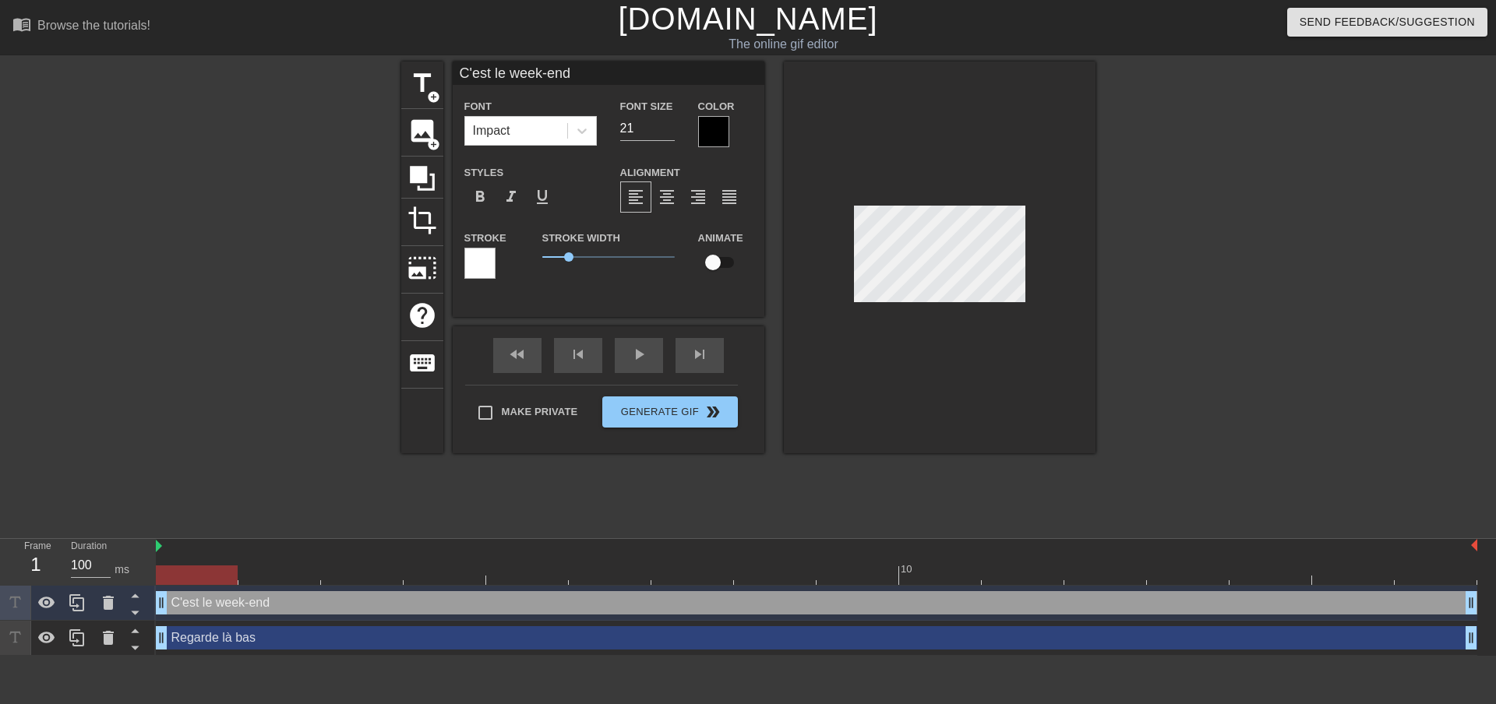
drag, startPoint x: 904, startPoint y: 601, endPoint x: 185, endPoint y: 607, distance: 719.0
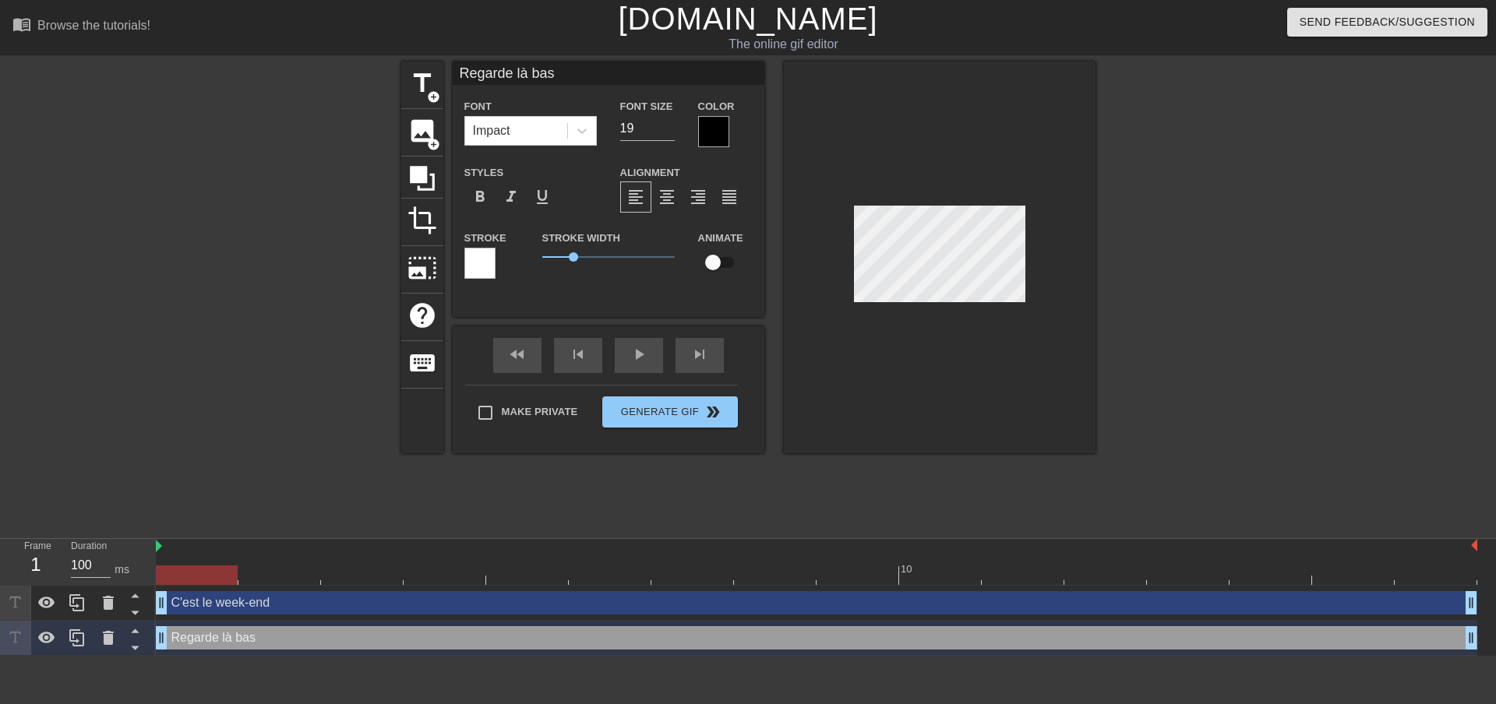
scroll to position [2, 2]
click at [670, 119] on input "19" at bounding box center [647, 128] width 55 height 25
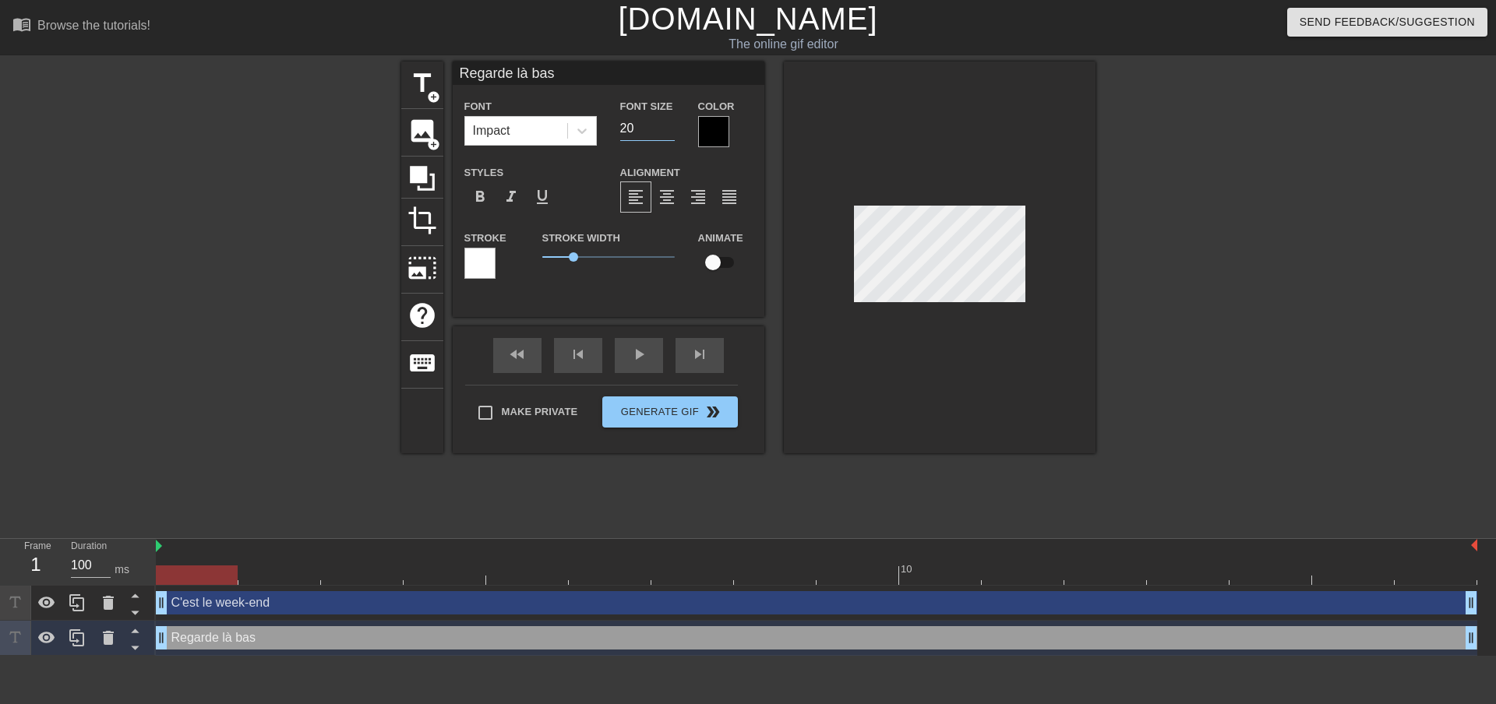
click at [672, 125] on input "20" at bounding box center [647, 128] width 55 height 25
click at [672, 125] on input "21" at bounding box center [647, 128] width 55 height 25
click at [672, 125] on input "22" at bounding box center [647, 128] width 55 height 25
click at [672, 125] on input "23" at bounding box center [647, 128] width 55 height 25
click at [668, 128] on input "22" at bounding box center [647, 128] width 55 height 25
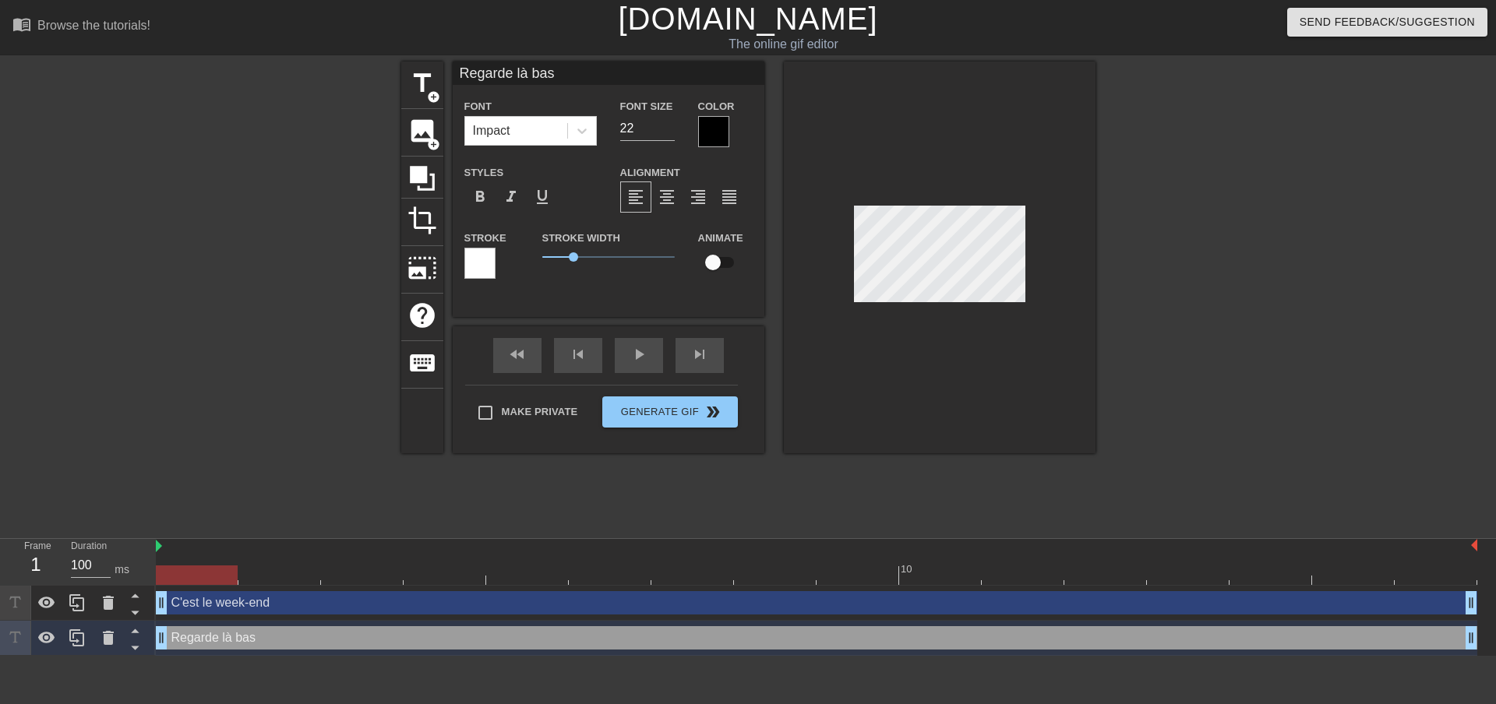
click at [1178, 378] on div at bounding box center [1231, 295] width 234 height 467
drag, startPoint x: 575, startPoint y: 255, endPoint x: 562, endPoint y: 259, distance: 13.3
click at [562, 259] on span "0.8" at bounding box center [562, 256] width 9 height 9
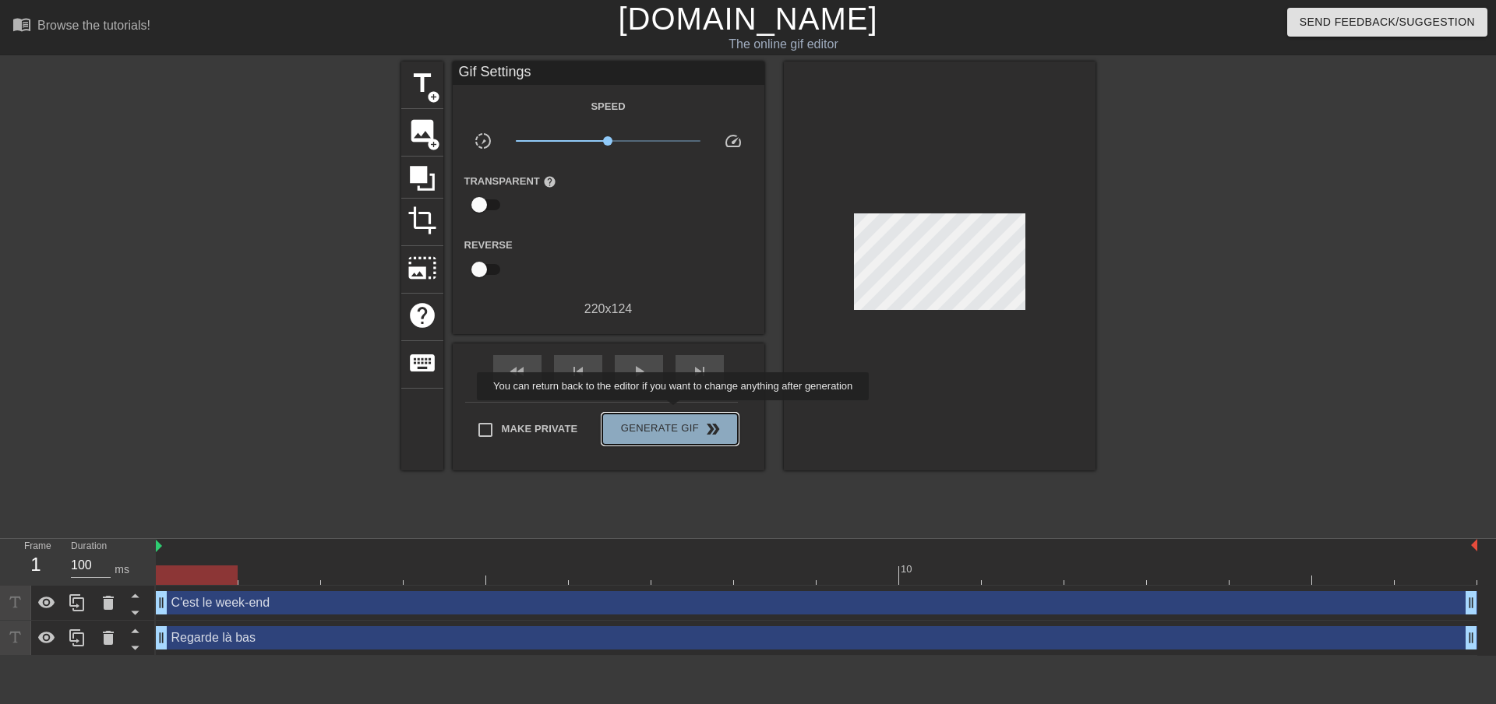
click at [675, 414] on button "Generate Gif double_arrow" at bounding box center [669, 429] width 135 height 31
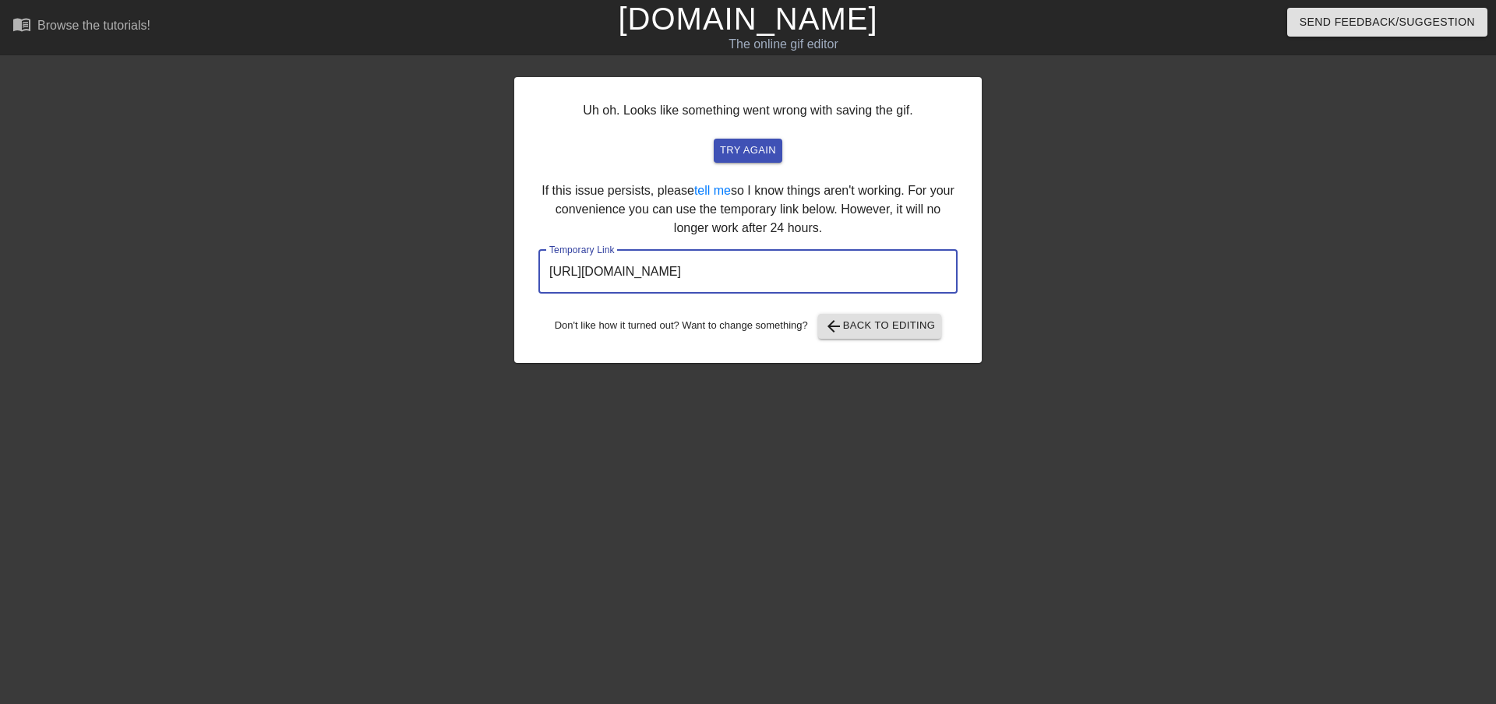
click at [820, 277] on input "[URL][DOMAIN_NAME]" at bounding box center [747, 272] width 419 height 44
click at [820, 275] on input "[URL][DOMAIN_NAME]" at bounding box center [747, 272] width 419 height 44
